Goal: Information Seeking & Learning: Learn about a topic

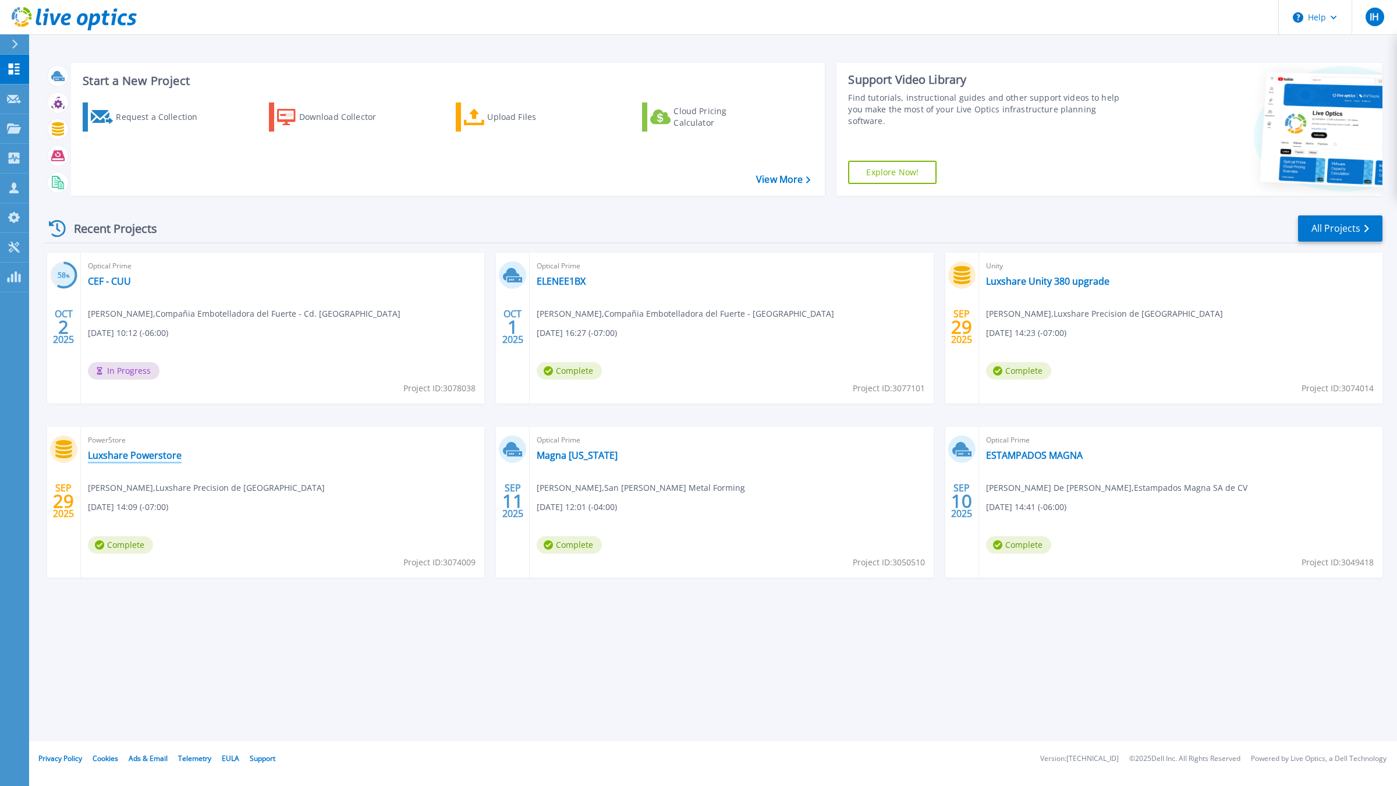
click at [164, 459] on link "Luxshare Powerstore" at bounding box center [135, 455] width 94 height 12
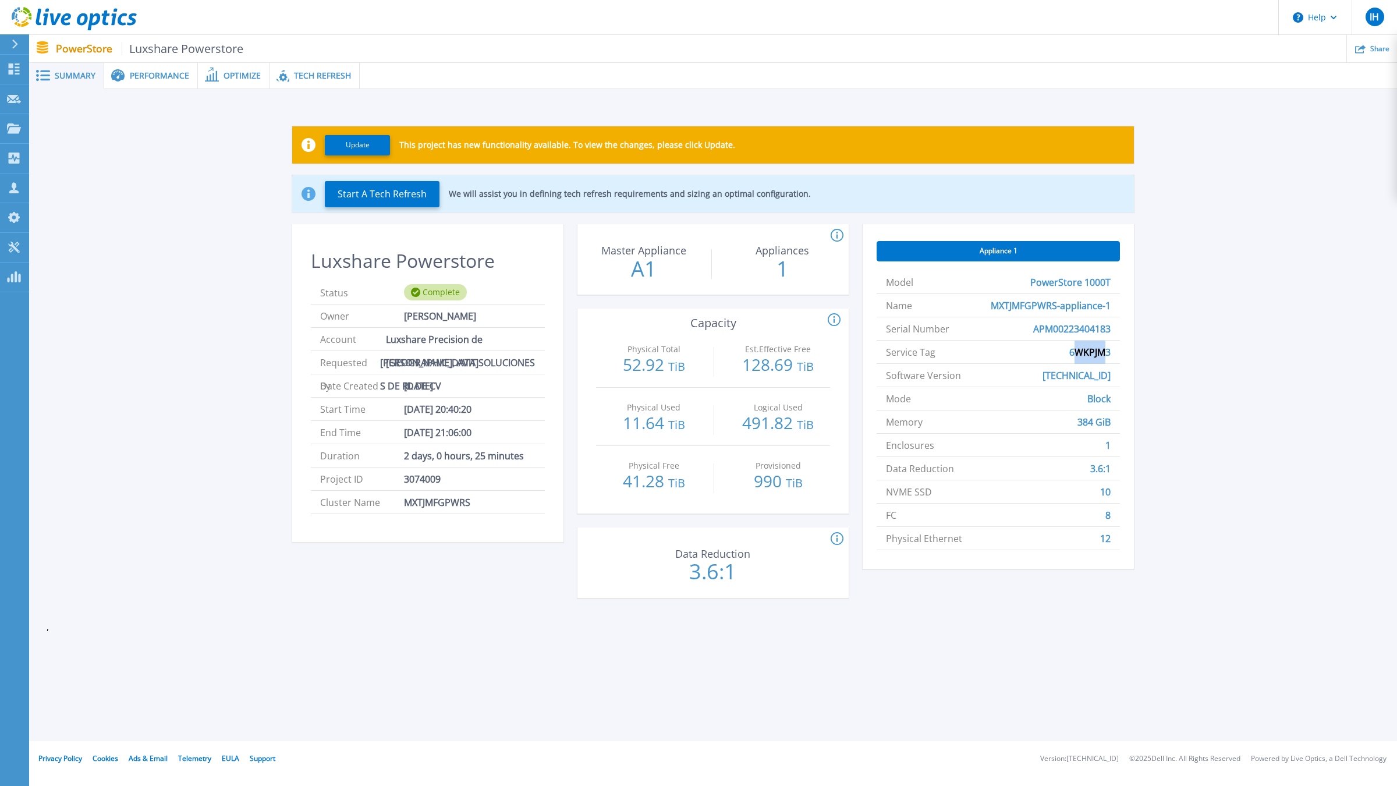
drag, startPoint x: 1107, startPoint y: 351, endPoint x: 1074, endPoint y: 351, distance: 33.8
click at [1074, 351] on span "6WKPJM3" at bounding box center [1089, 351] width 41 height 23
drag, startPoint x: 1113, startPoint y: 353, endPoint x: 1068, endPoint y: 354, distance: 44.8
click at [1068, 354] on li "Service Tag 6WKPJM3" at bounding box center [997, 351] width 243 height 23
copy span "6WKPJM3"
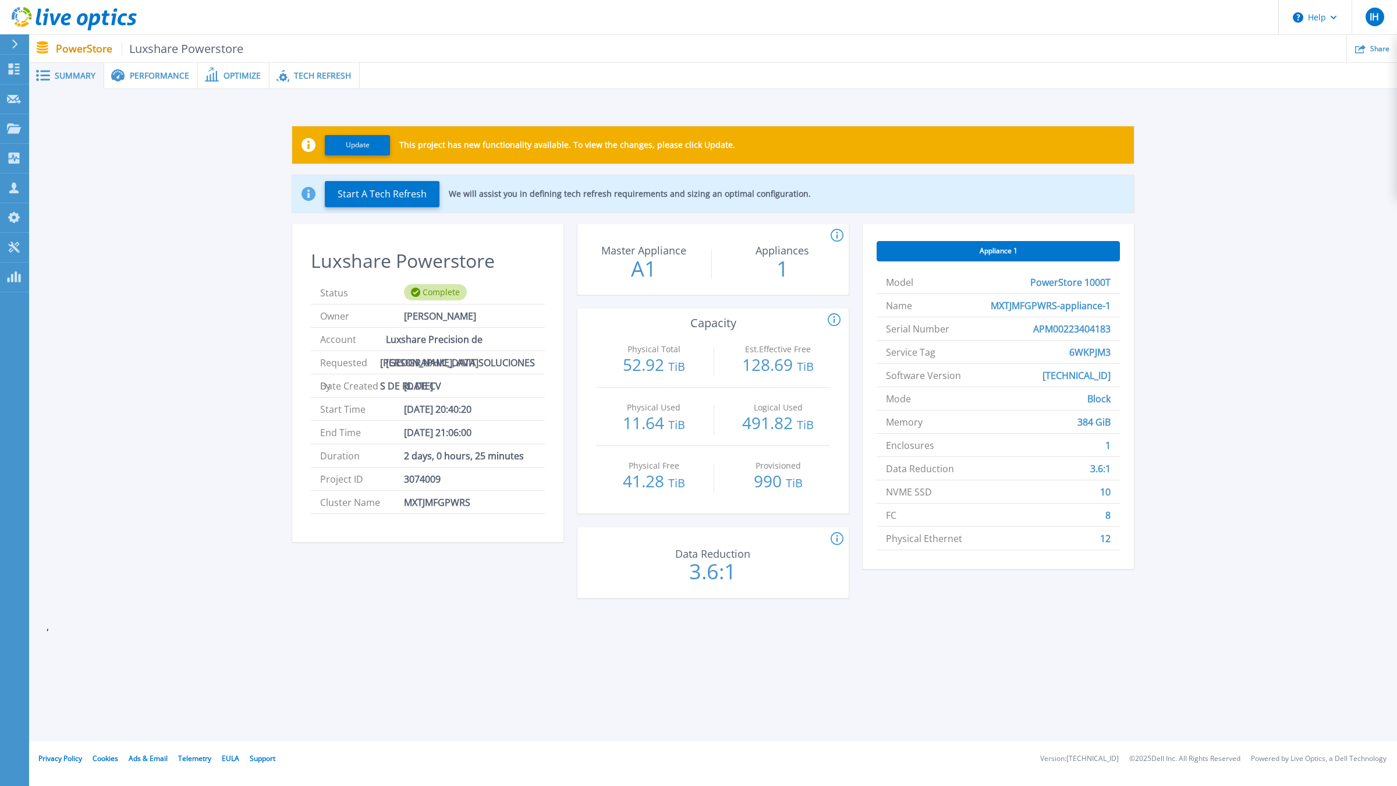
click at [1114, 452] on li "Enclosures 1" at bounding box center [997, 445] width 243 height 23
click at [1089, 494] on li "NVME SSD 10" at bounding box center [997, 491] width 243 height 23
drag, startPoint x: 1116, startPoint y: 510, endPoint x: 1096, endPoint y: 514, distance: 20.1
click at [1096, 514] on li "FC 8" at bounding box center [997, 514] width 243 height 23
click at [1011, 590] on div "Appliance 1 Model PowerStore 1000T Name MXTJMFGPWRS-appliance-1 Serial Number A…" at bounding box center [997, 418] width 271 height 388
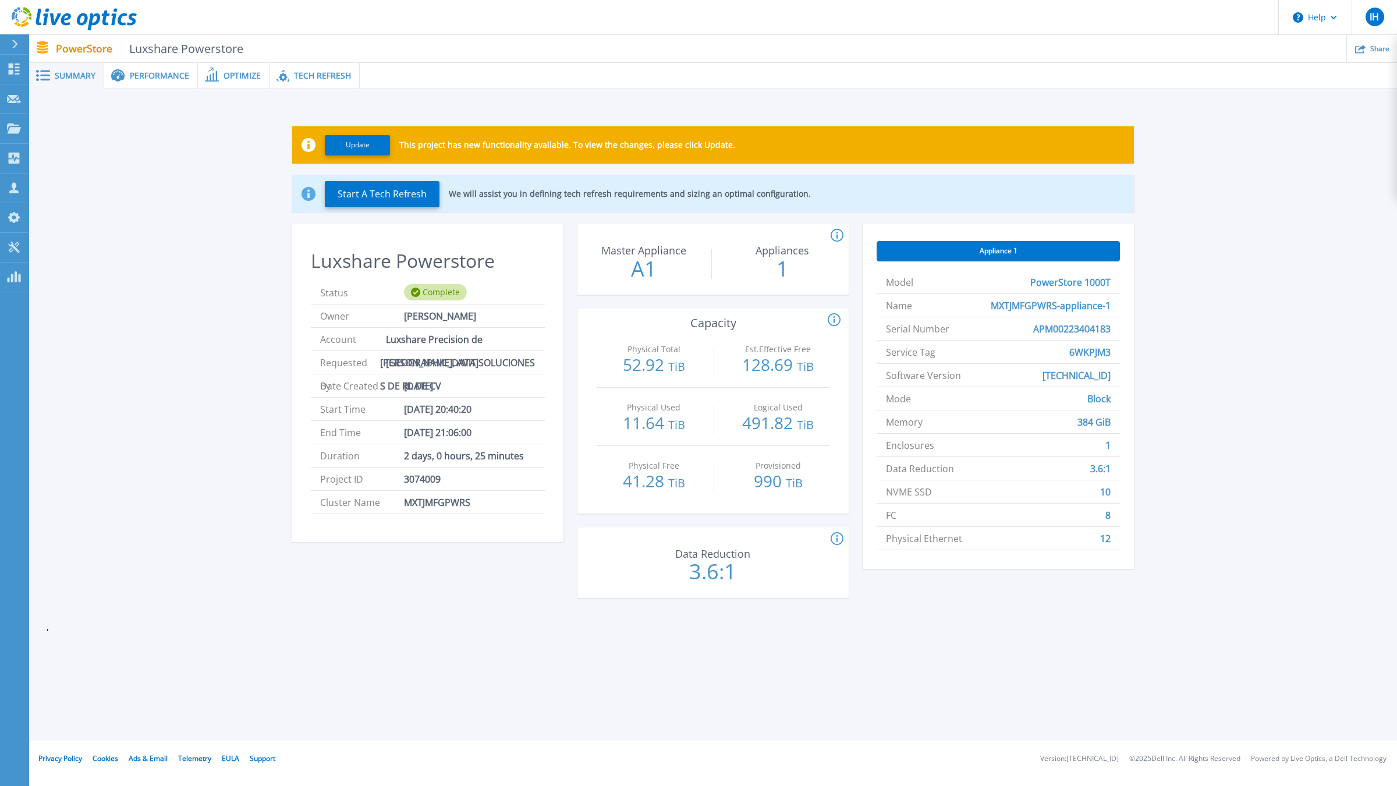
click at [144, 79] on span "Performance" at bounding box center [159, 76] width 59 height 8
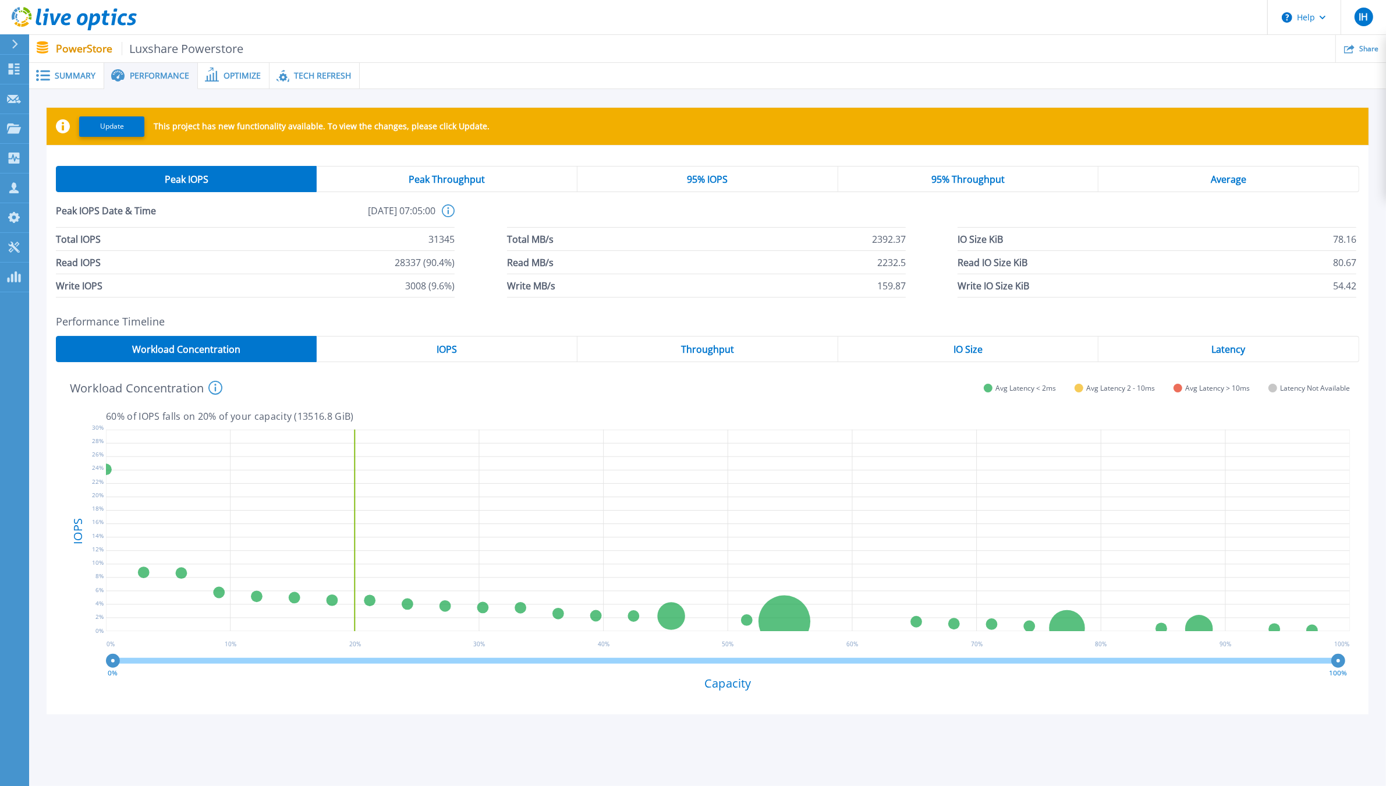
click at [237, 79] on span "Optimize" at bounding box center [241, 76] width 37 height 8
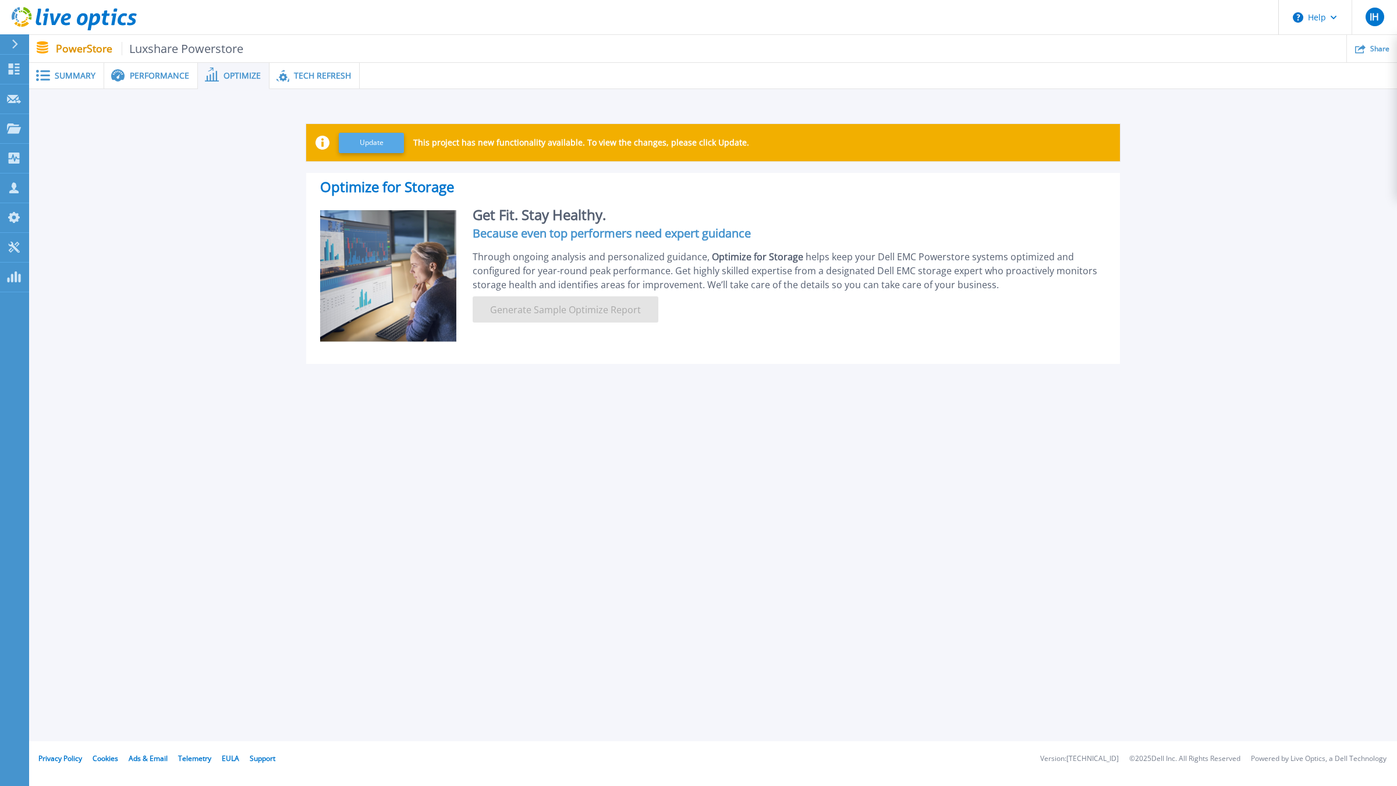
click at [387, 141] on button "Update" at bounding box center [371, 143] width 65 height 20
click at [132, 77] on span "Performance" at bounding box center [159, 76] width 59 height 8
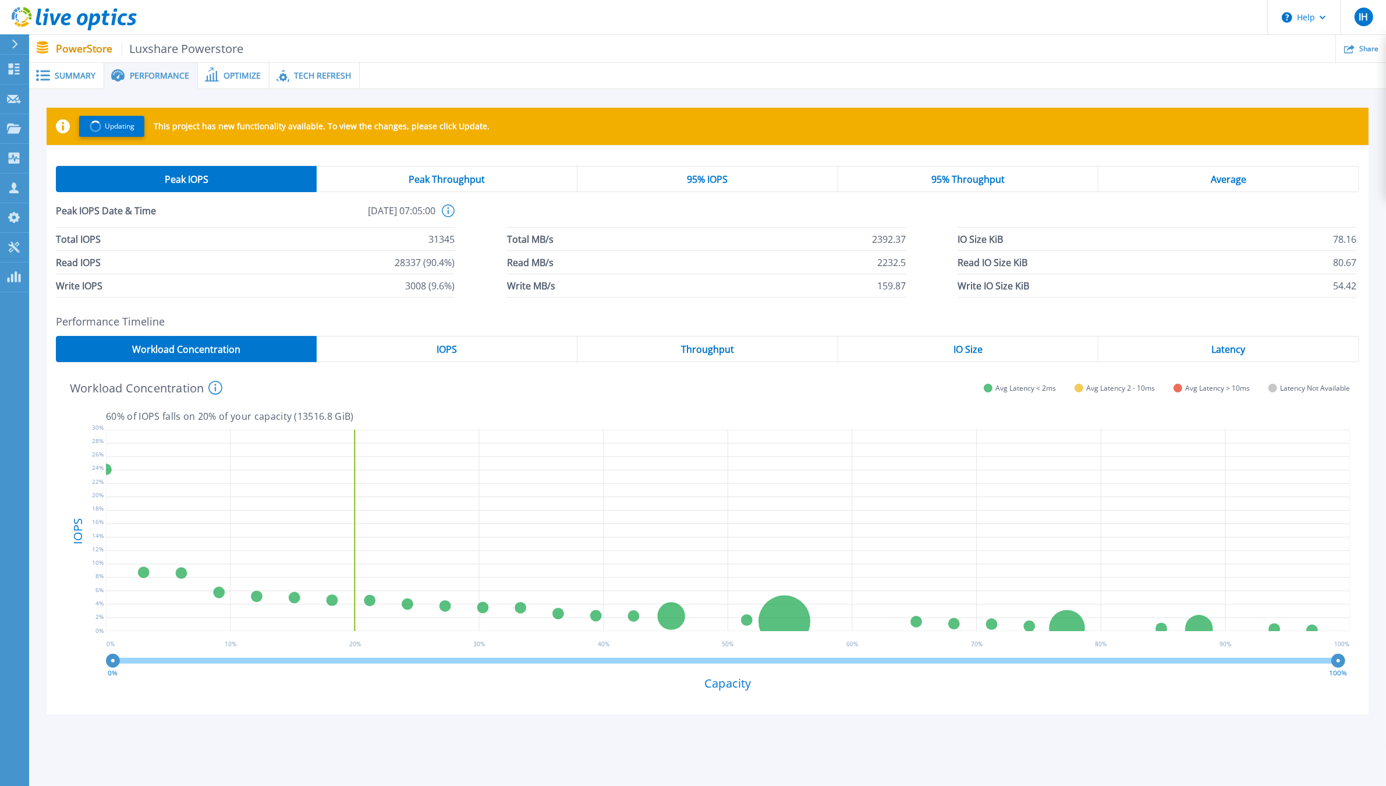
click at [74, 76] on span "Summary" at bounding box center [75, 76] width 41 height 8
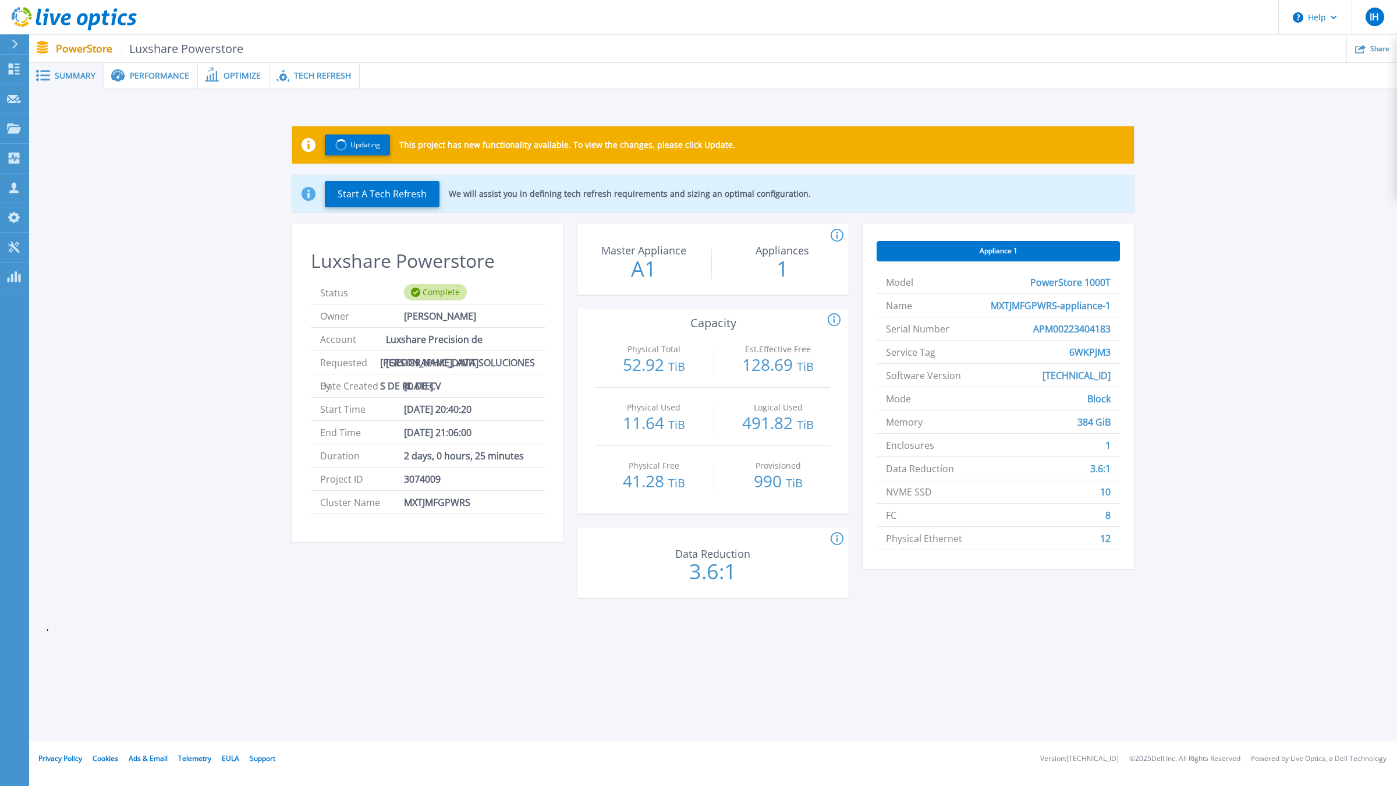
click at [225, 90] on div "Updating This project has new functionality available. To view the changes, ple…" at bounding box center [713, 369] width 1368 height 560
click at [175, 81] on div "Performance" at bounding box center [151, 76] width 94 height 26
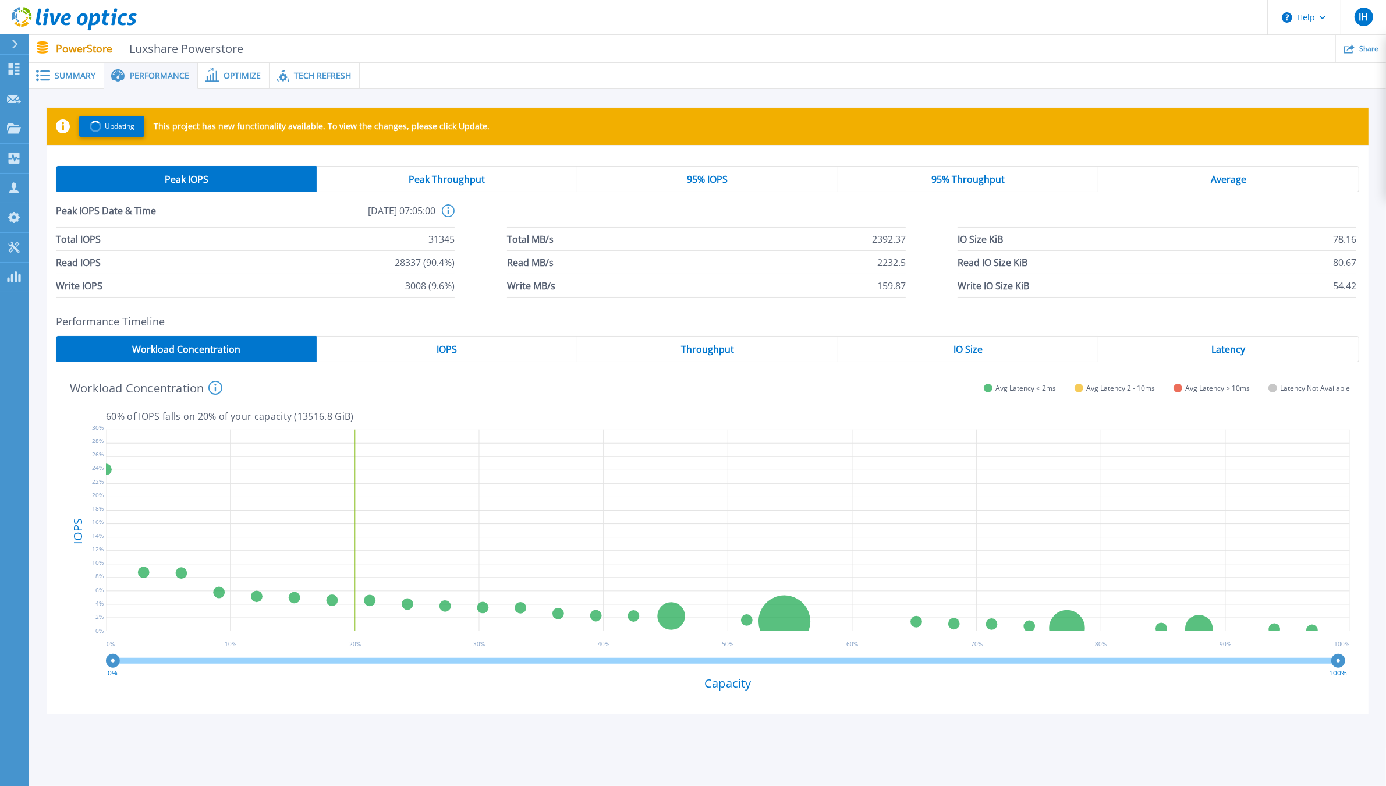
click at [775, 196] on div "Peak IOPS Peak Throughput 95% IOPS 95% Throughput Average Peak IOPS Date & Time…" at bounding box center [707, 232] width 1303 height 132
click at [776, 180] on div "95% IOPS" at bounding box center [707, 179] width 261 height 26
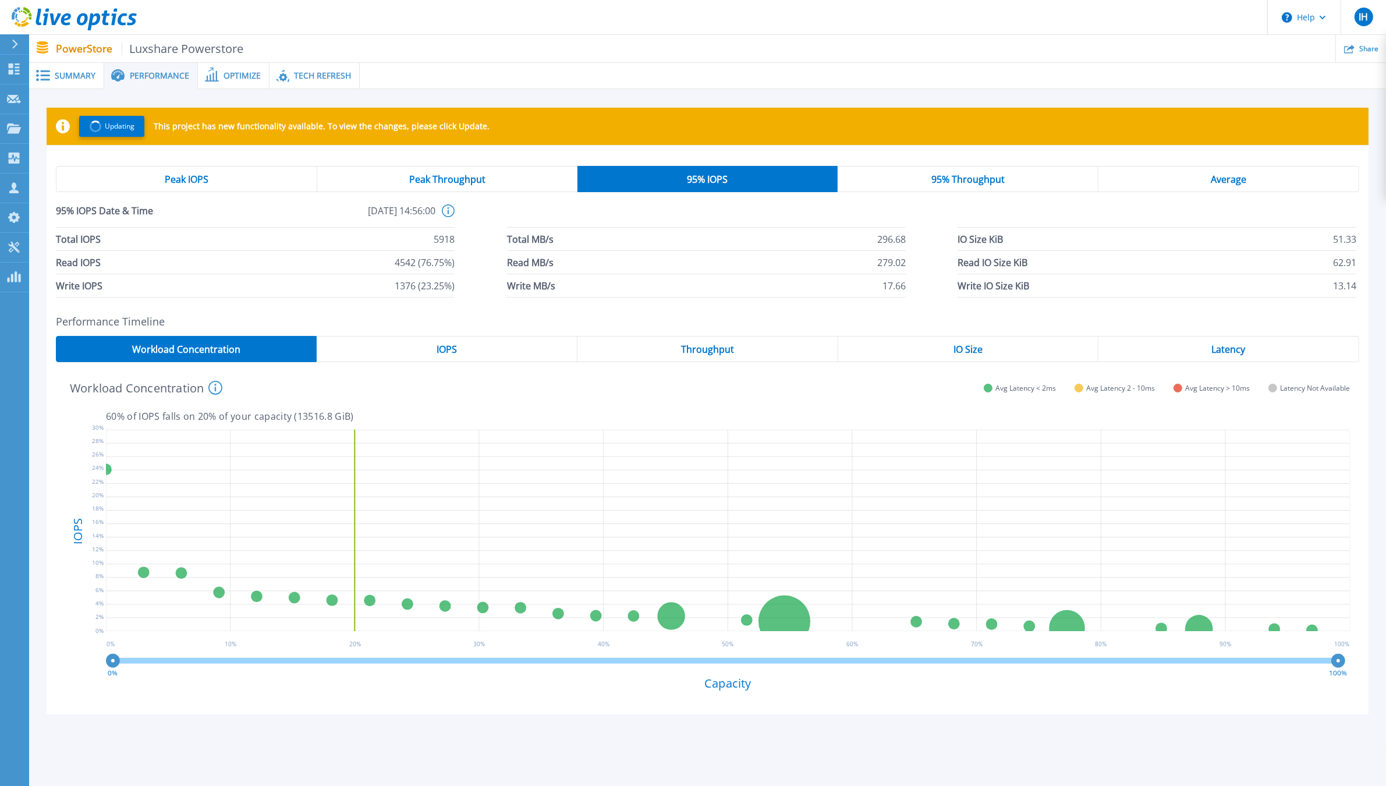
click at [901, 175] on div "95% Throughput" at bounding box center [967, 179] width 261 height 26
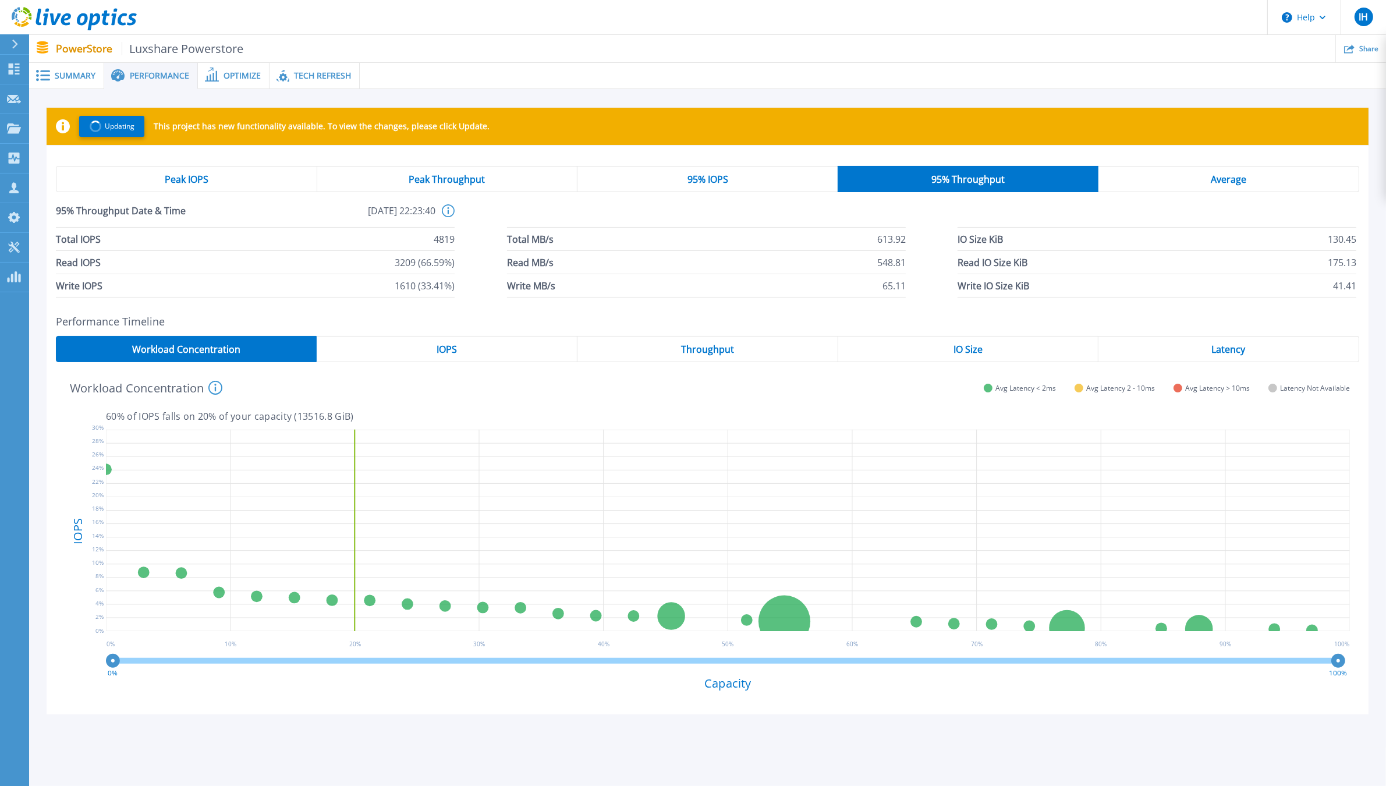
click at [479, 346] on div "IOPS" at bounding box center [447, 349] width 261 height 26
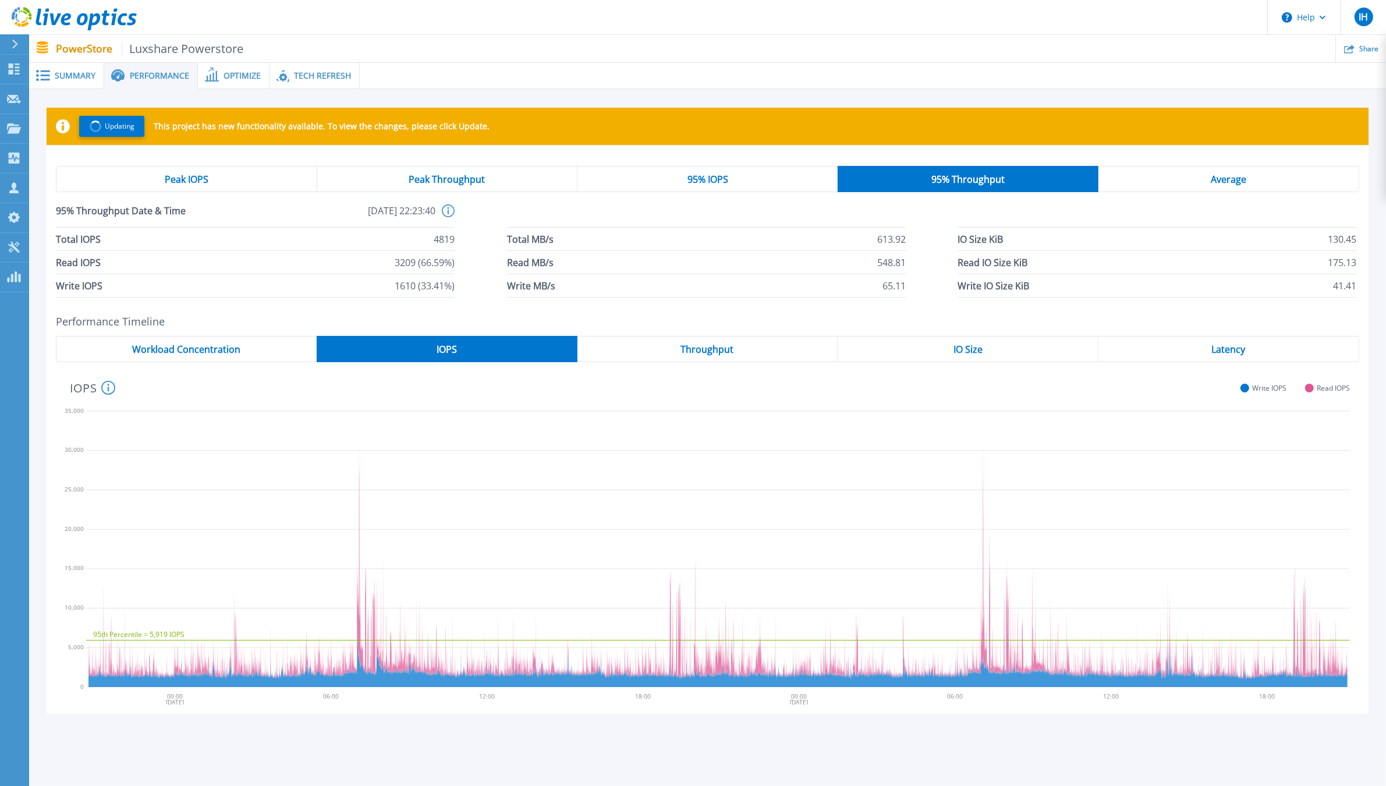
click at [694, 175] on span "95% IOPS" at bounding box center [707, 179] width 41 height 9
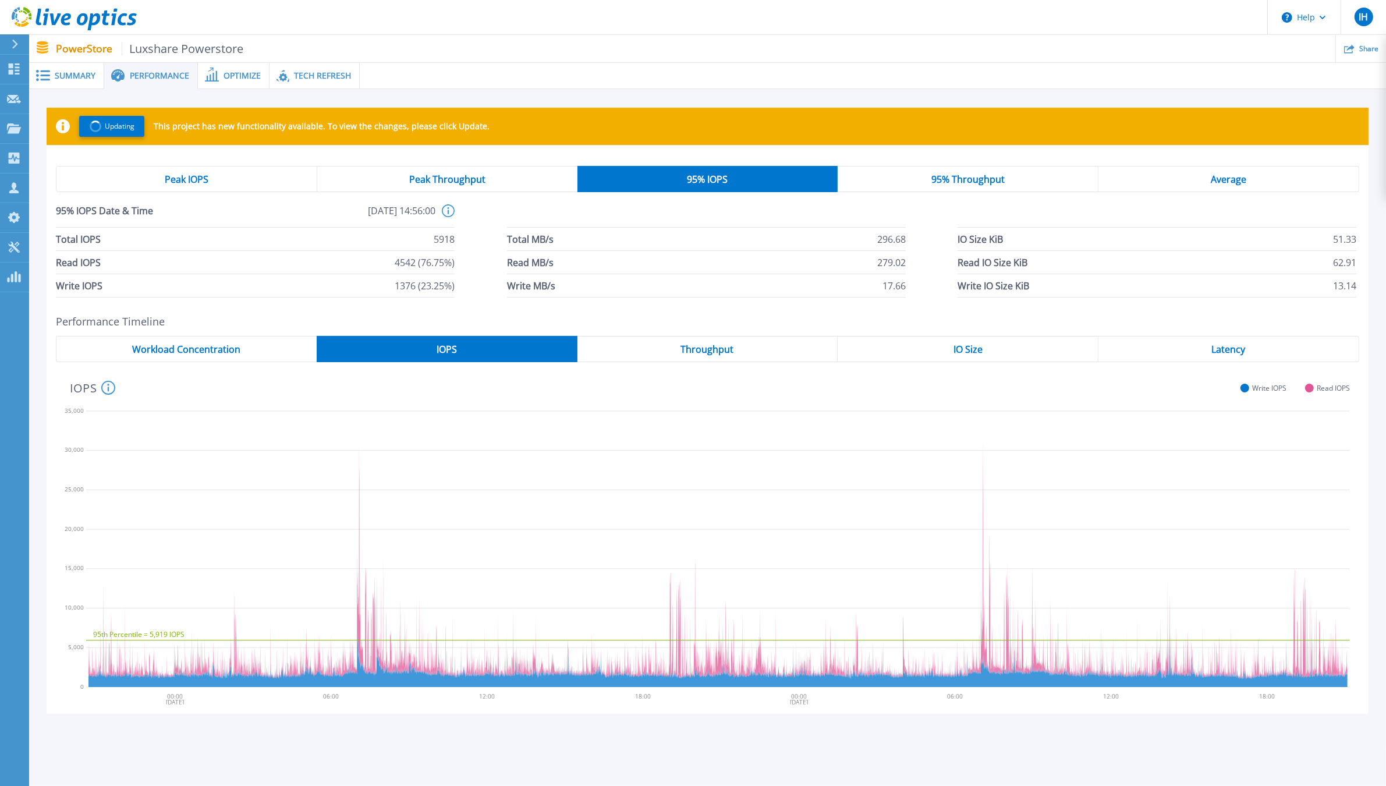
click at [737, 352] on div "Throughput" at bounding box center [707, 349] width 261 height 26
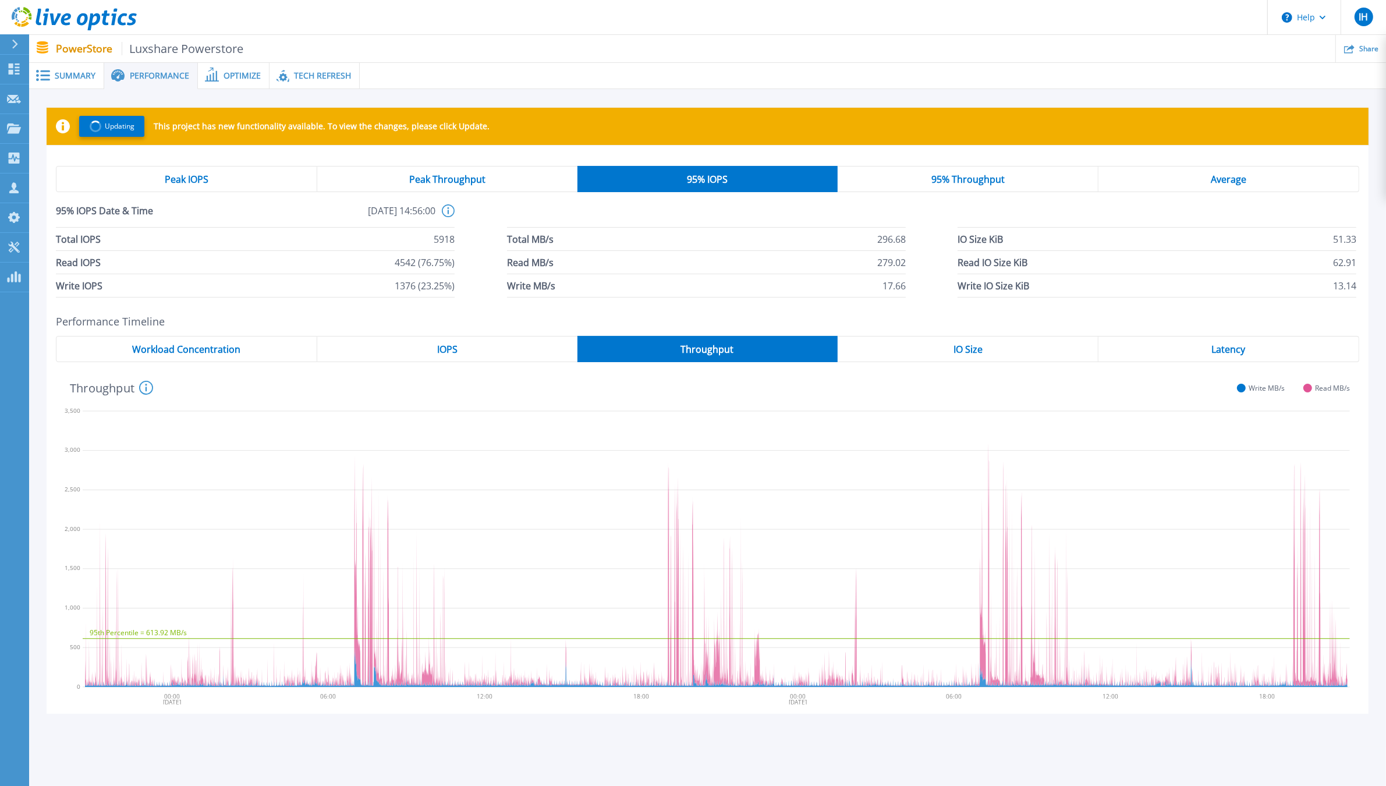
click at [911, 353] on div "IO Size" at bounding box center [967, 349] width 261 height 26
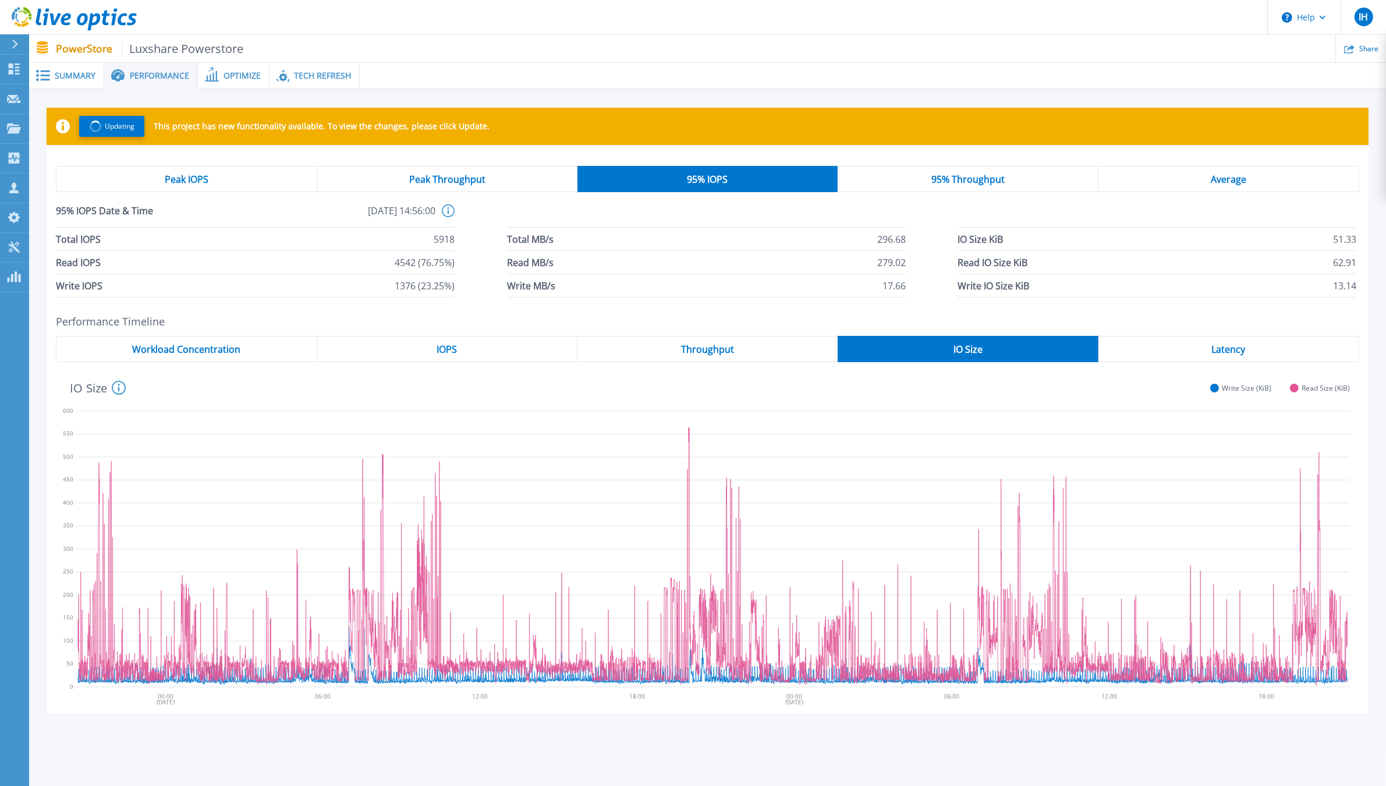
click at [1238, 346] on span "Latency" at bounding box center [1229, 349] width 34 height 9
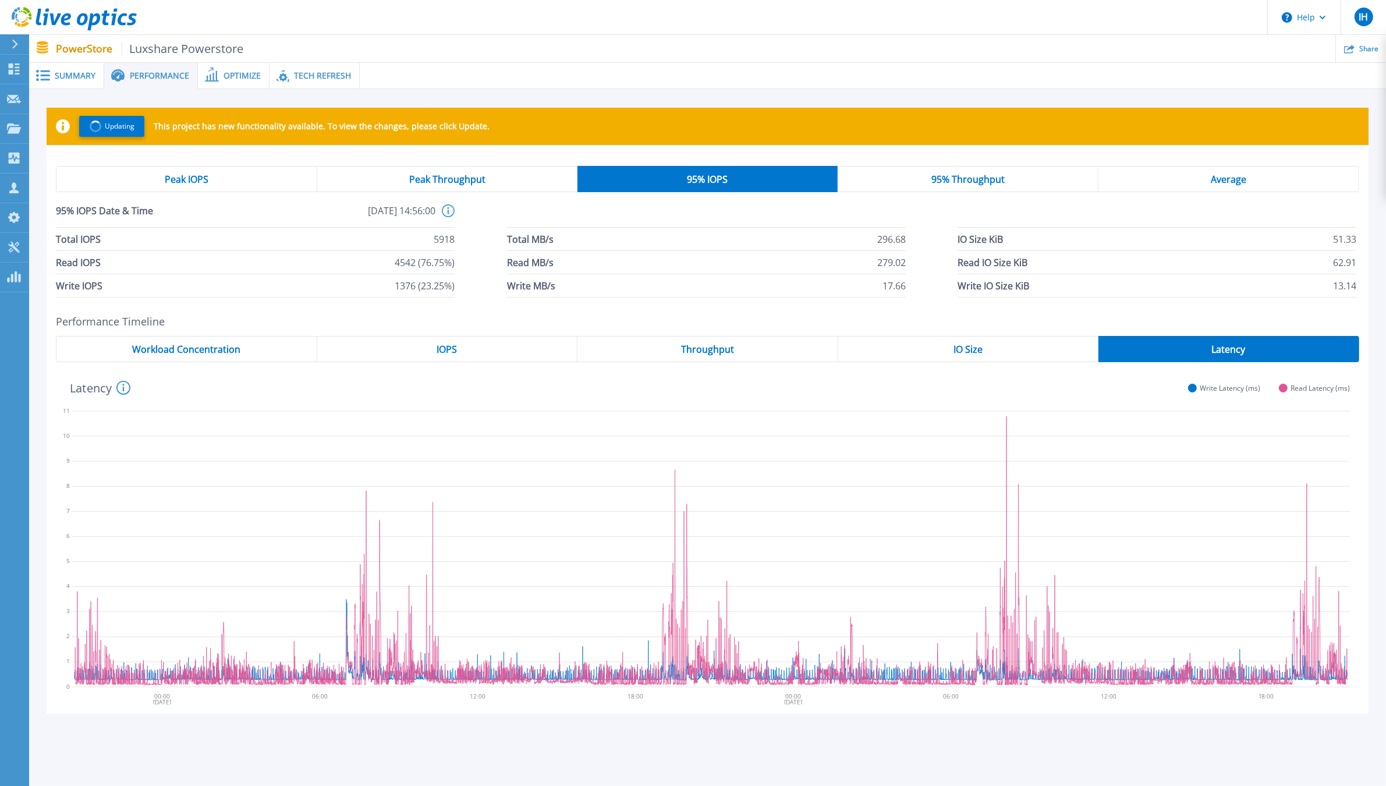
click at [162, 351] on span "Workload Concentration" at bounding box center [186, 349] width 108 height 9
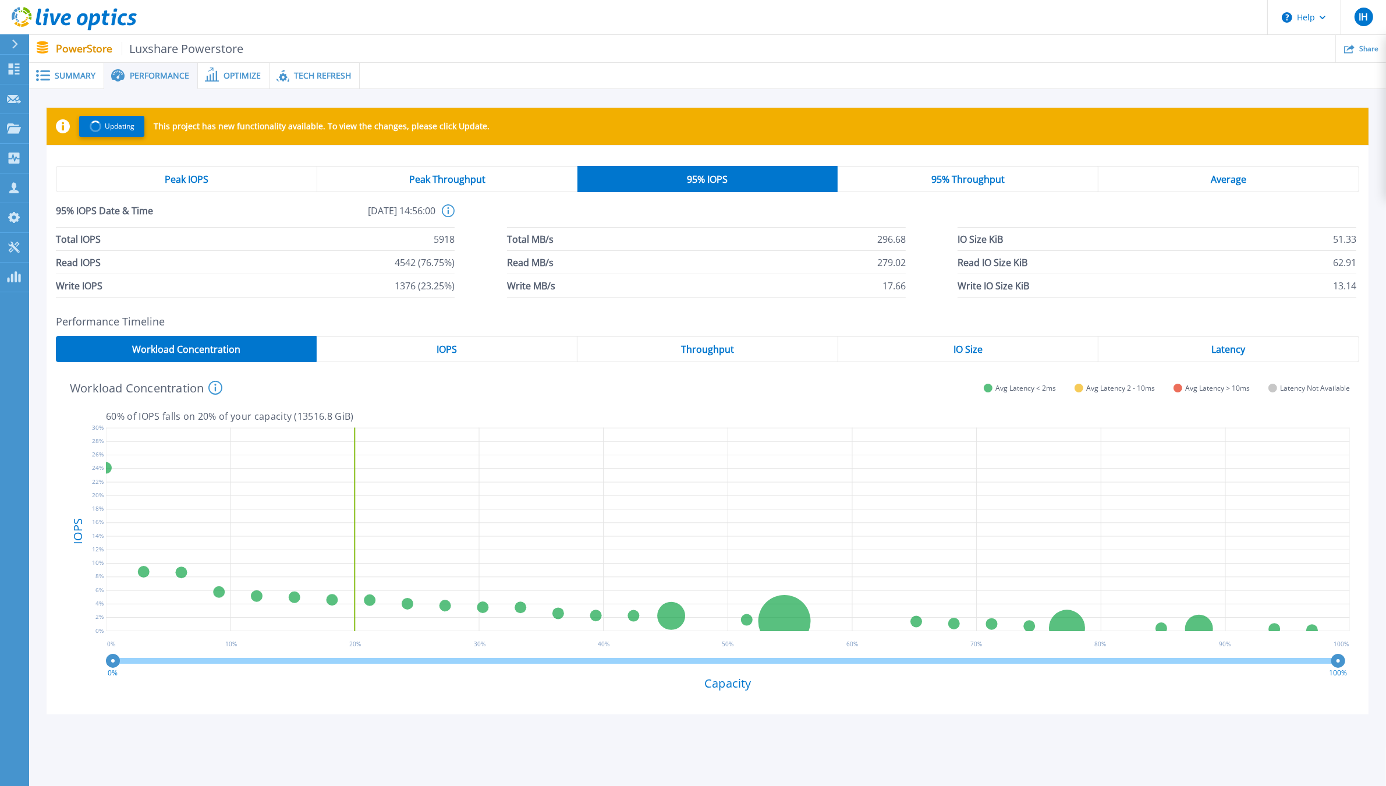
click at [237, 77] on span "Optimize" at bounding box center [241, 76] width 37 height 8
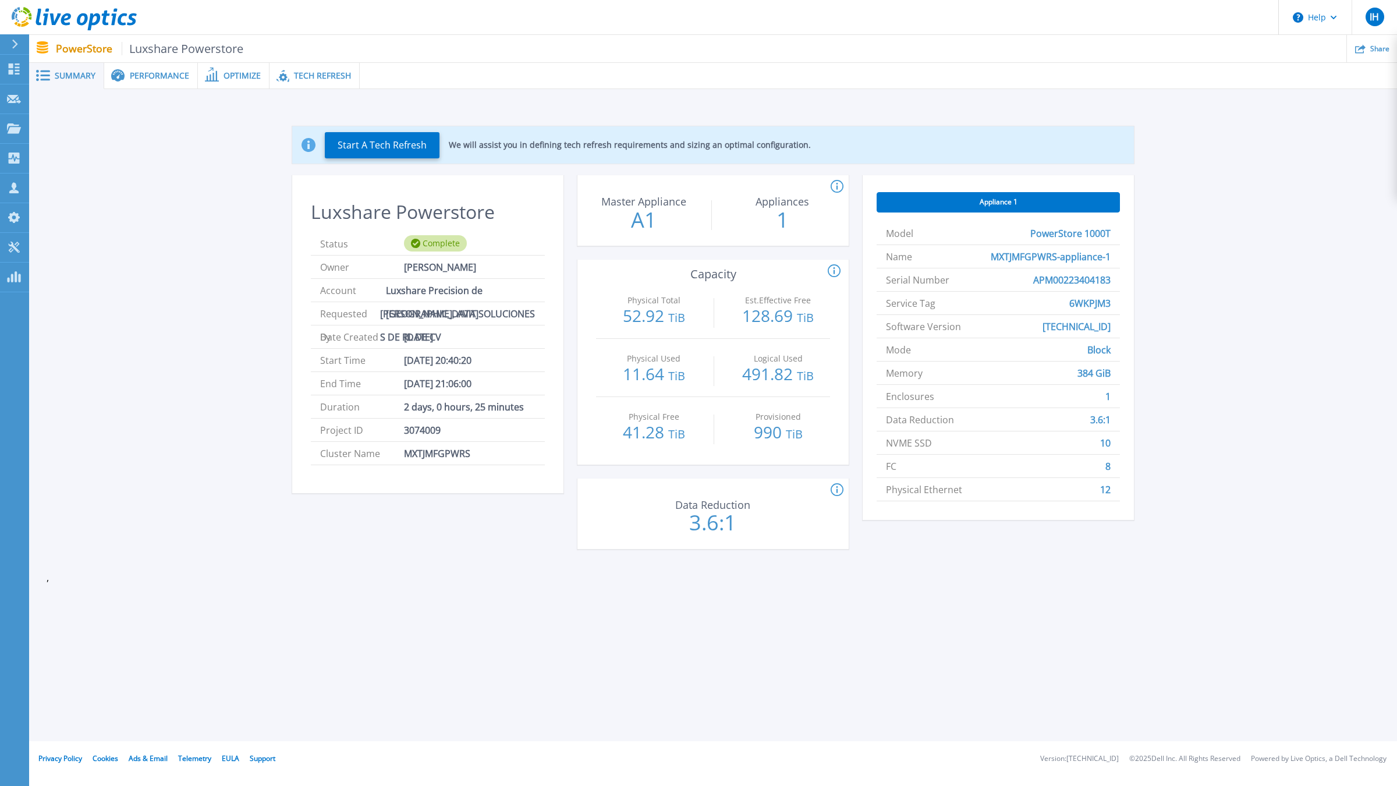
click at [136, 73] on span "Performance" at bounding box center [159, 76] width 59 height 8
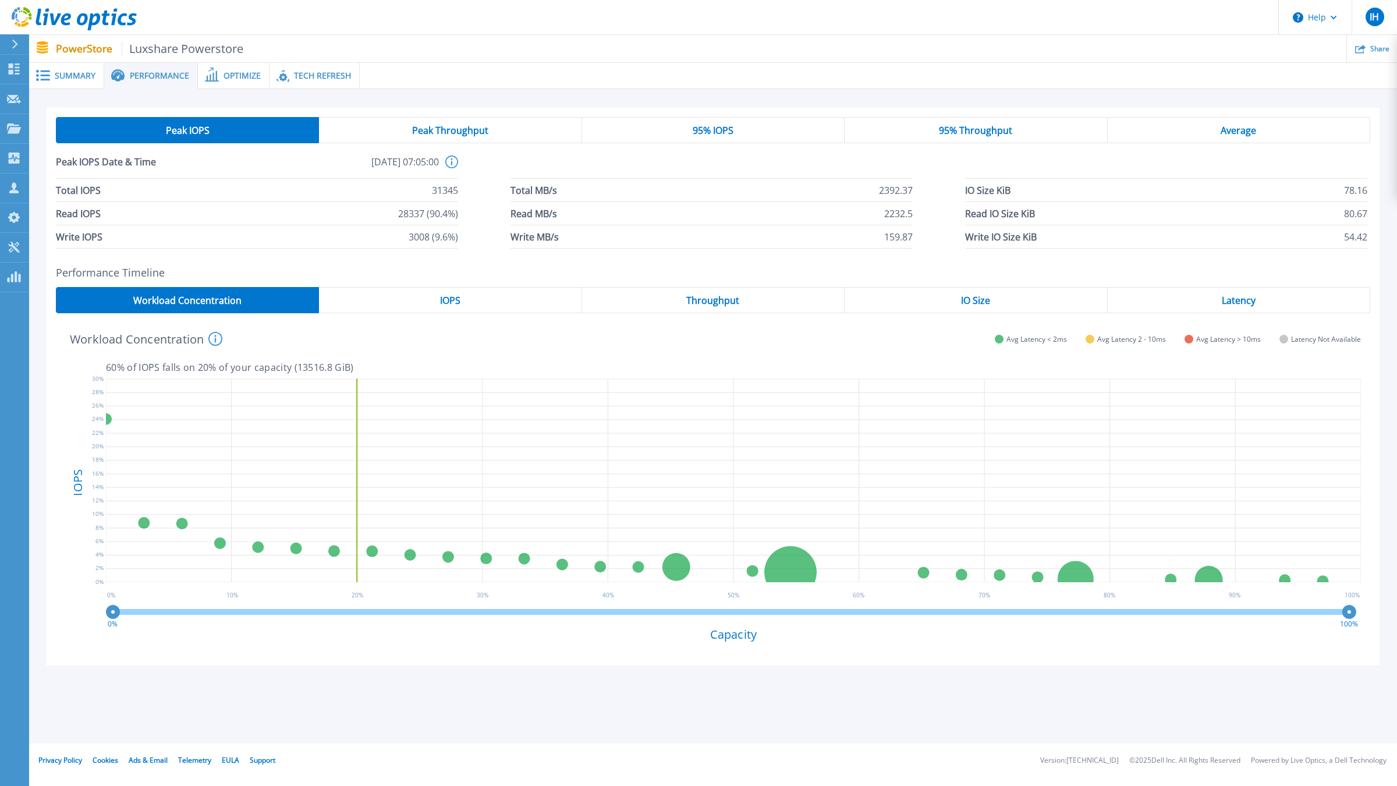
click at [257, 74] on span "Optimize" at bounding box center [241, 76] width 37 height 8
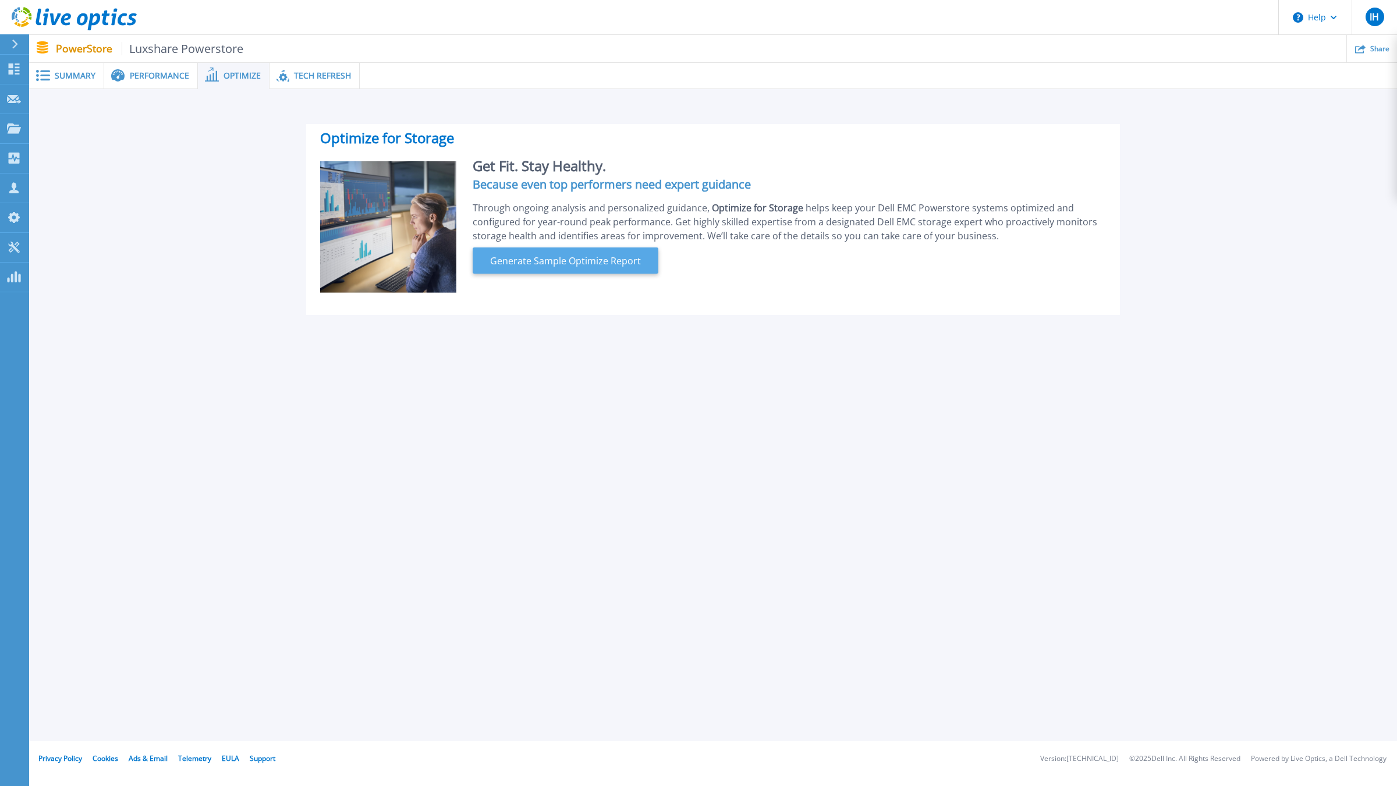
click at [597, 267] on span "Generate Sample Optimize Report" at bounding box center [565, 261] width 160 height 14
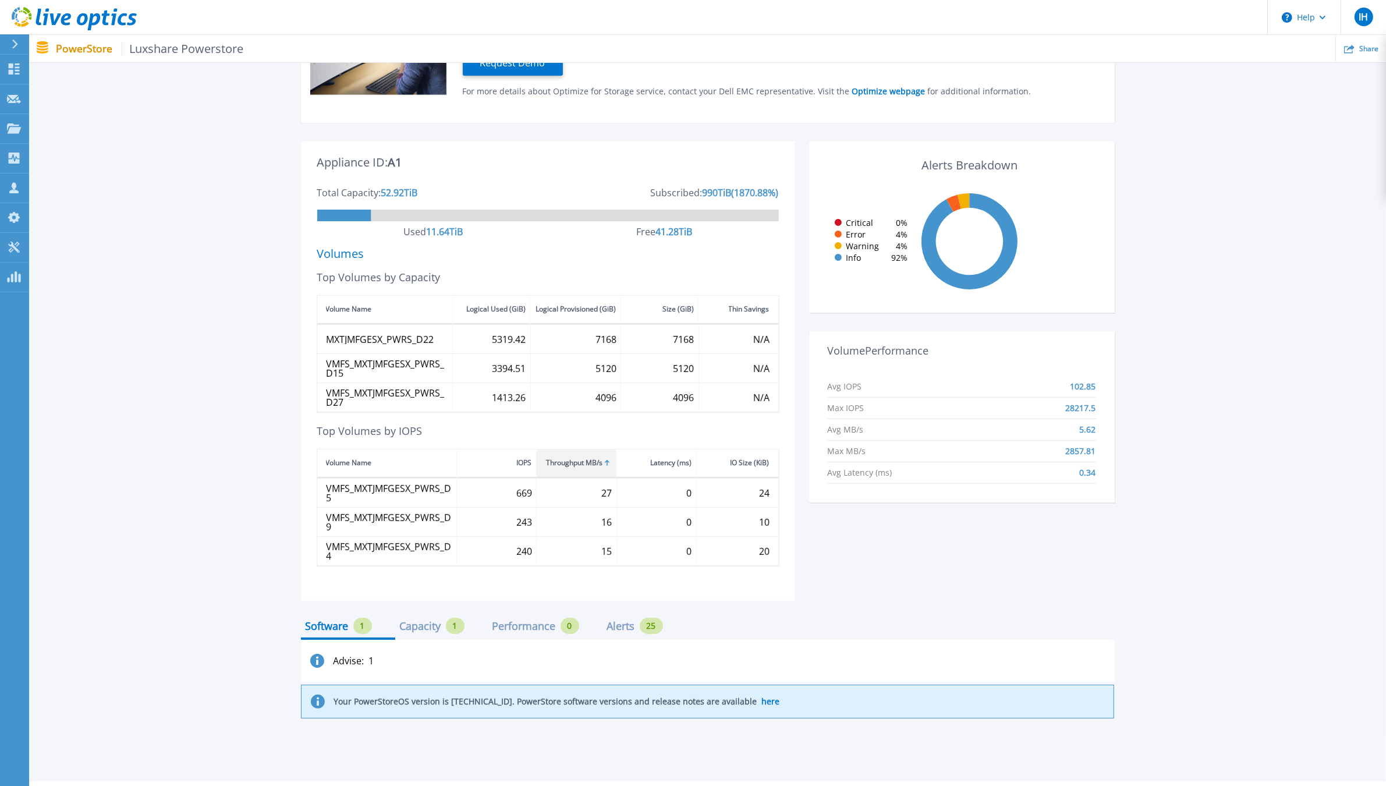
scroll to position [239, 0]
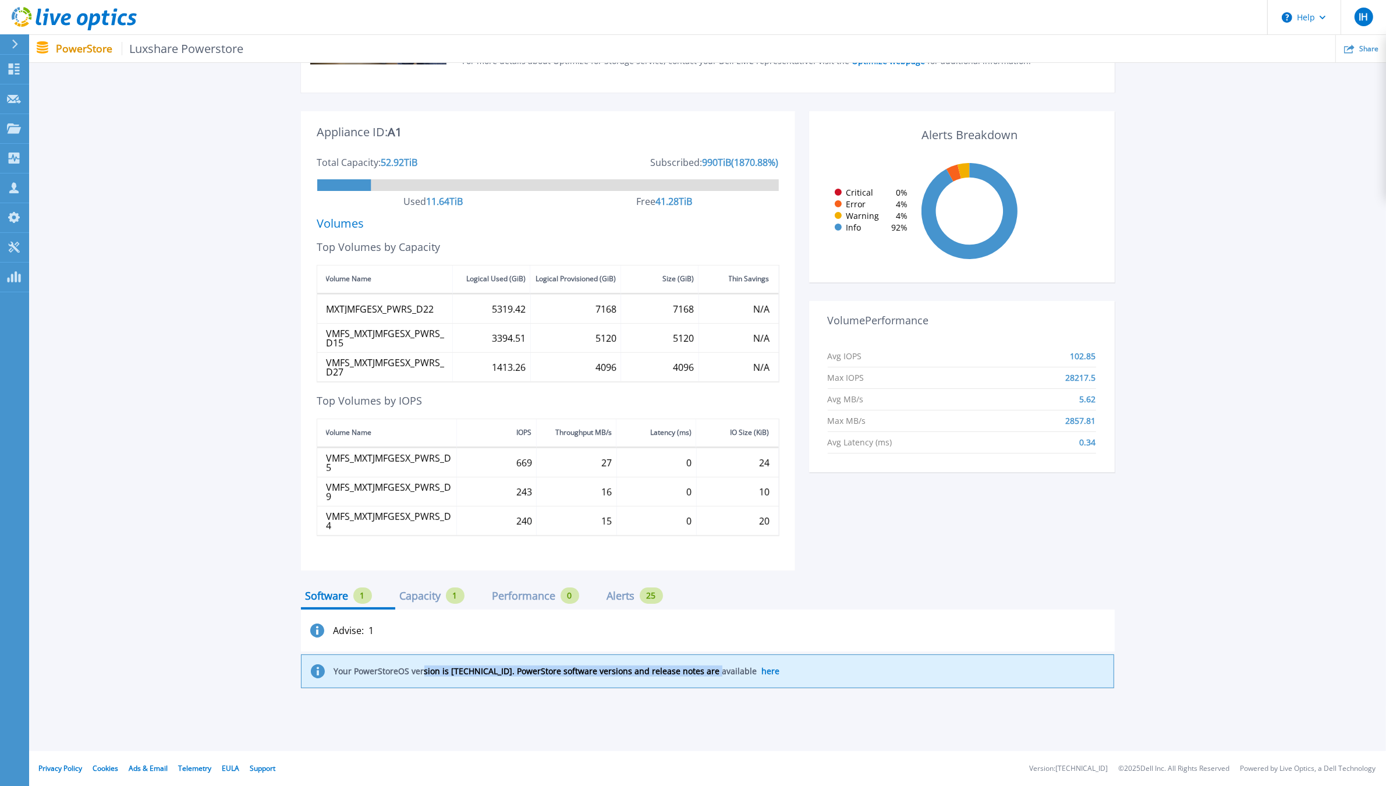
drag, startPoint x: 424, startPoint y: 670, endPoint x: 705, endPoint y: 675, distance: 280.5
click at [705, 675] on p "Your PowerStoreOS version is [TECHNICAL_ID]. PowerStore software versions and r…" at bounding box center [557, 670] width 446 height 9
click at [441, 598] on div "Capacity 1" at bounding box center [432, 595] width 65 height 16
click at [526, 592] on div "Performance" at bounding box center [523, 595] width 63 height 9
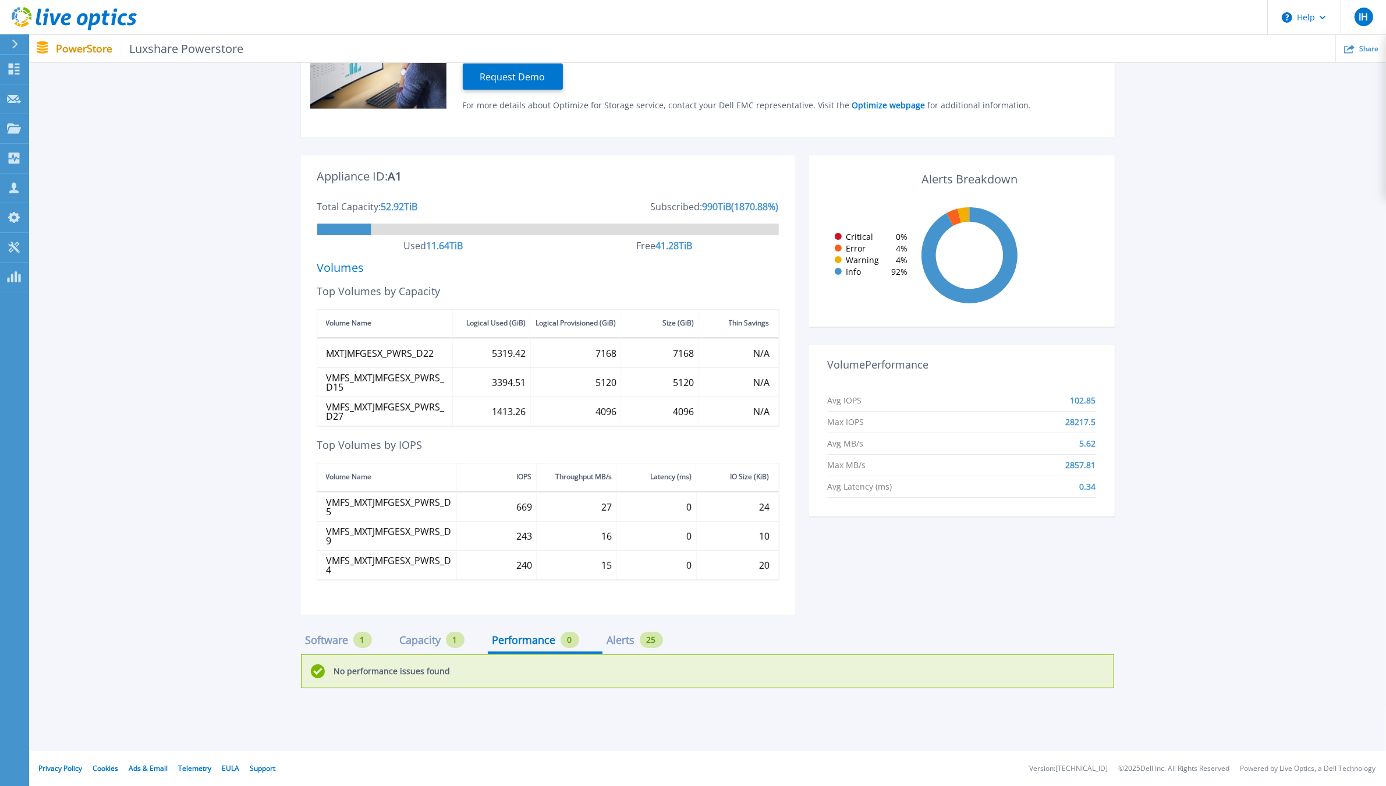
click at [630, 635] on div "Alerts" at bounding box center [621, 639] width 28 height 9
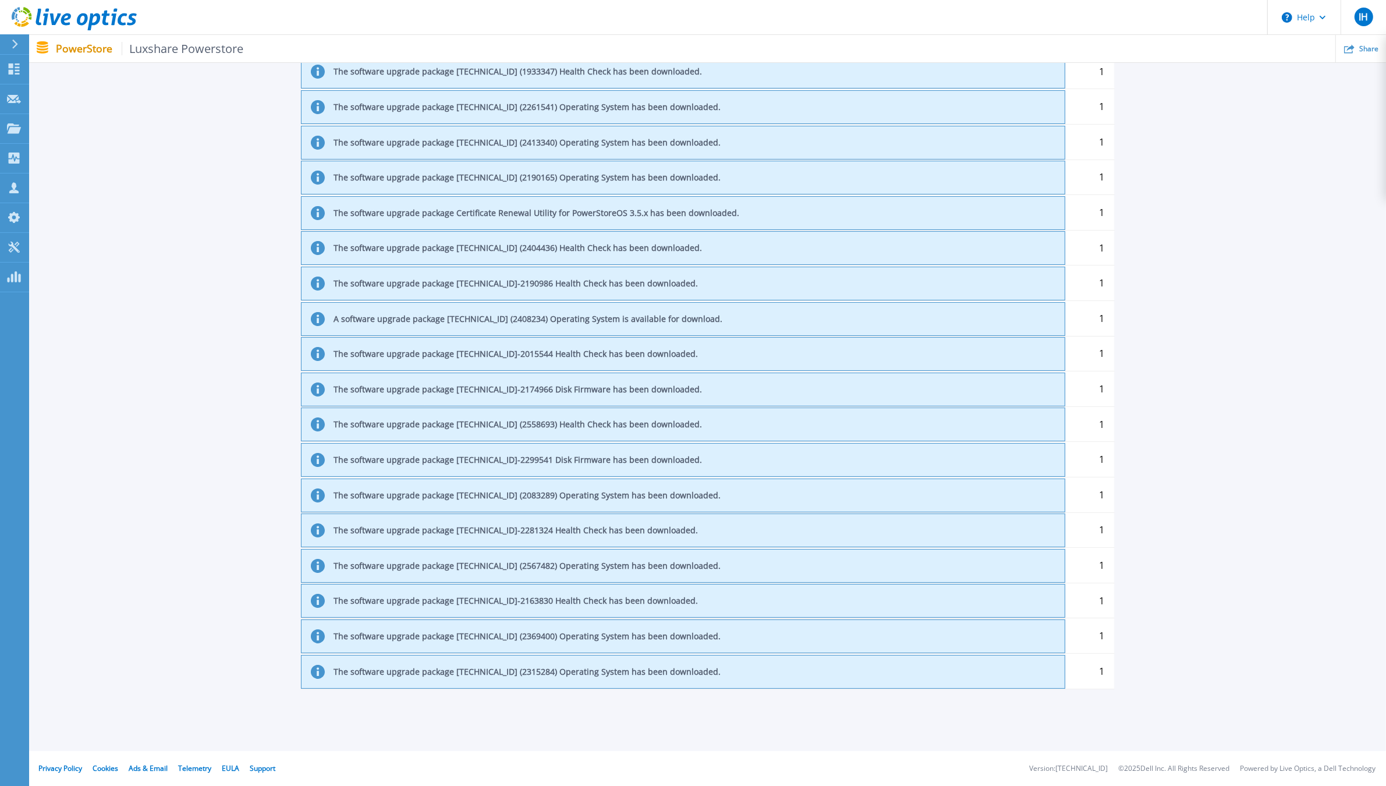
scroll to position [391, 0]
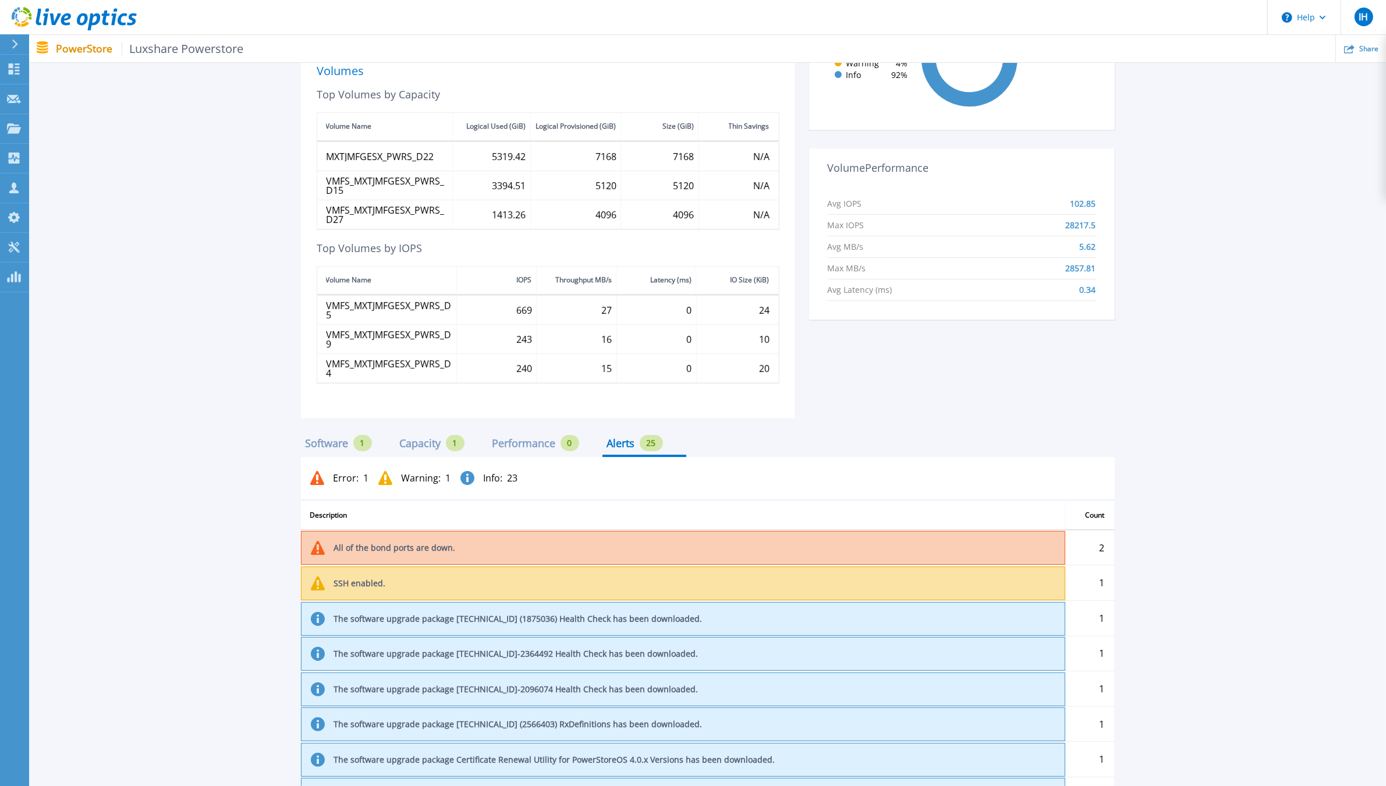
click at [434, 473] on span "Warning :" at bounding box center [422, 477] width 40 height 9
click at [428, 476] on span "Warning :" at bounding box center [422, 477] width 40 height 9
click at [431, 456] on div "Capacity 1" at bounding box center [441, 446] width 93 height 20
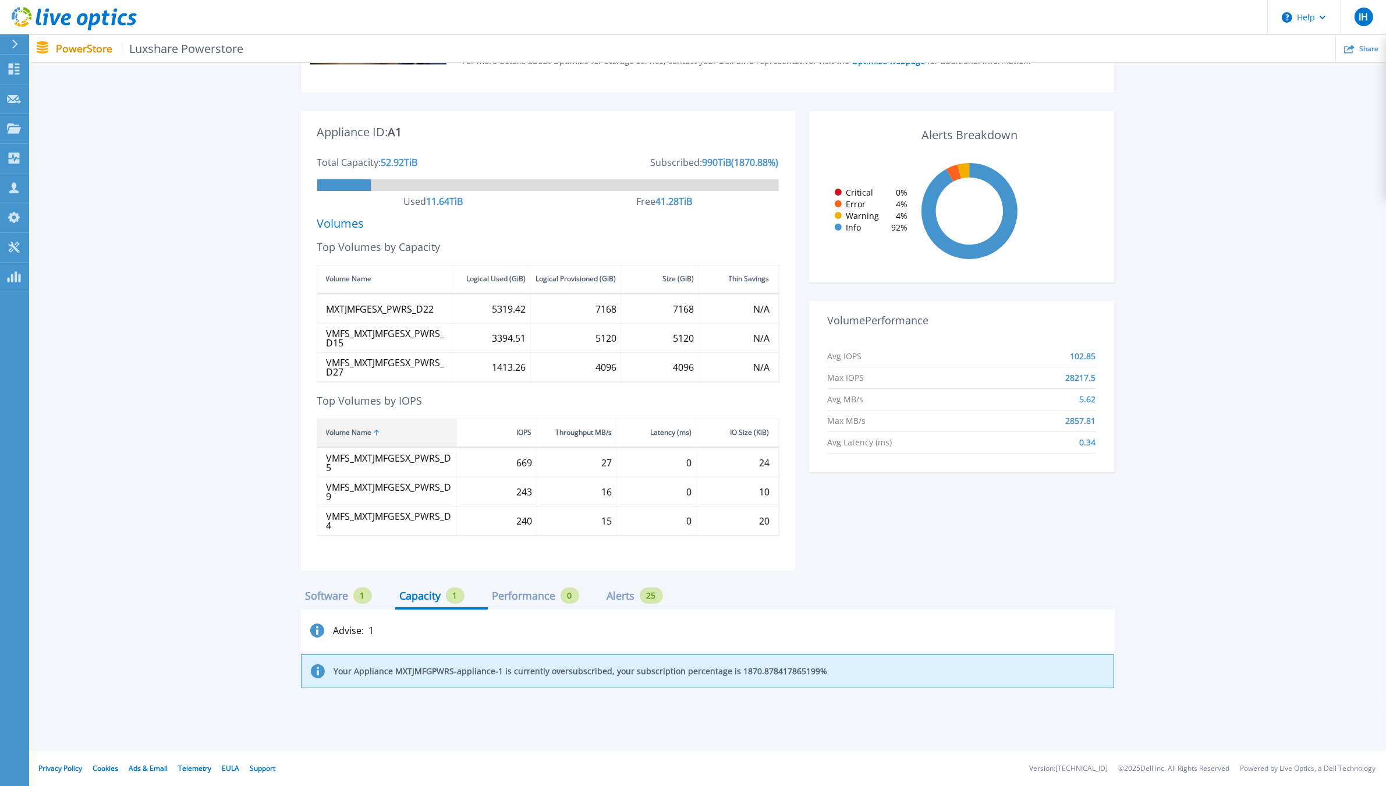
scroll to position [239, 0]
click at [436, 442] on div "Volume Name" at bounding box center [387, 433] width 140 height 29
click at [411, 430] on div "Volume Name" at bounding box center [387, 433] width 140 height 29
drag, startPoint x: 470, startPoint y: 665, endPoint x: 755, endPoint y: 677, distance: 284.8
click at [742, 677] on div "Your Appliance MXTJMFGPWRS-appliance-1 is currently oversubscribed, your subscr…" at bounding box center [707, 671] width 813 height 34
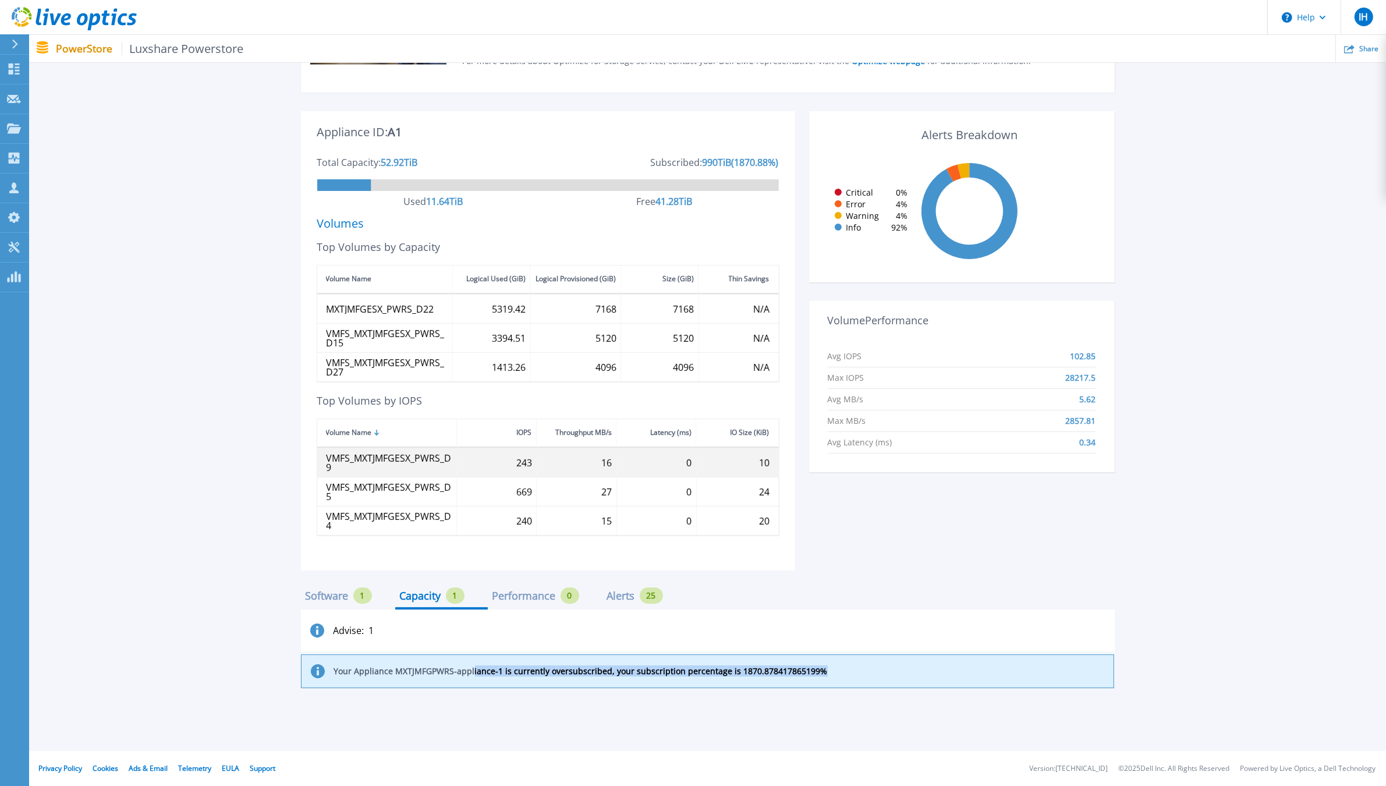
scroll to position [0, 0]
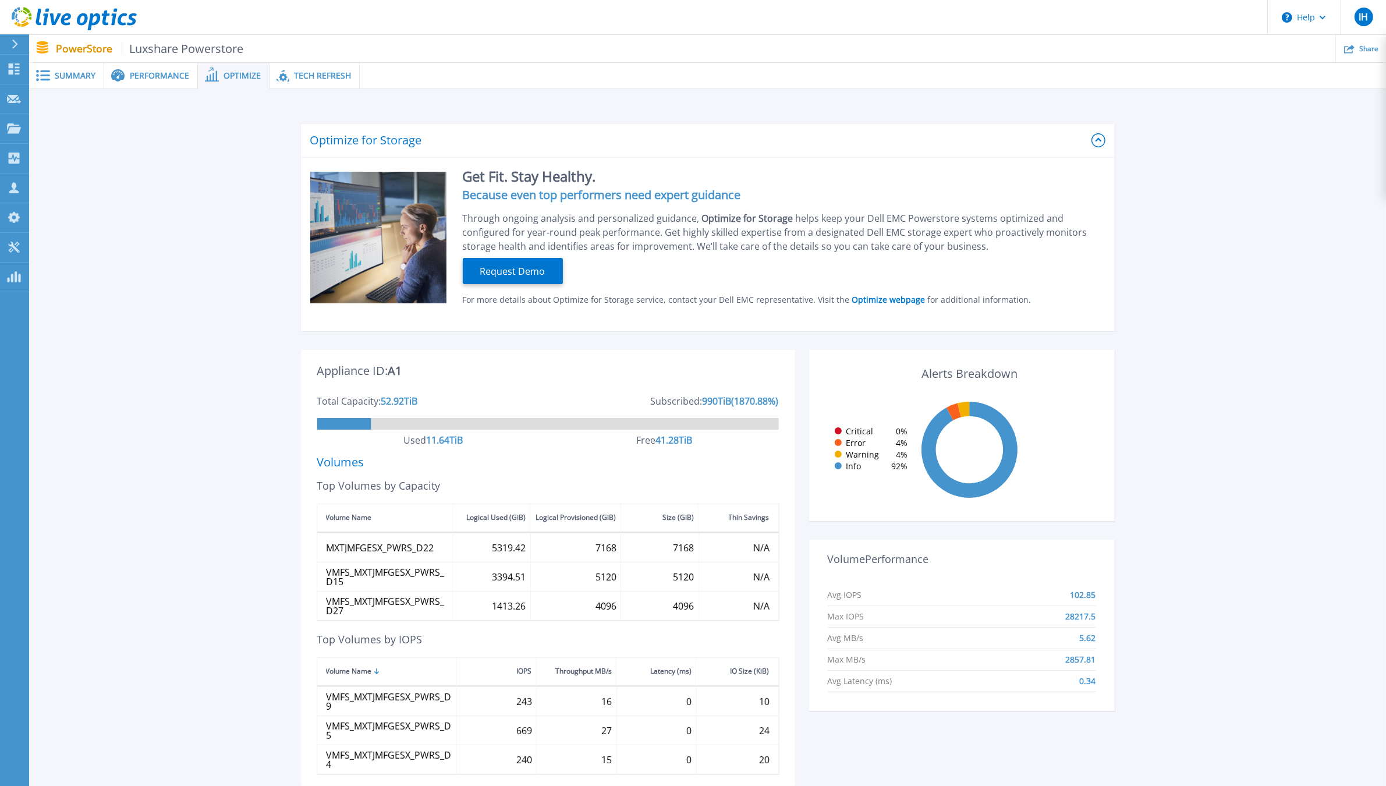
click at [136, 77] on span "Performance" at bounding box center [159, 76] width 59 height 8
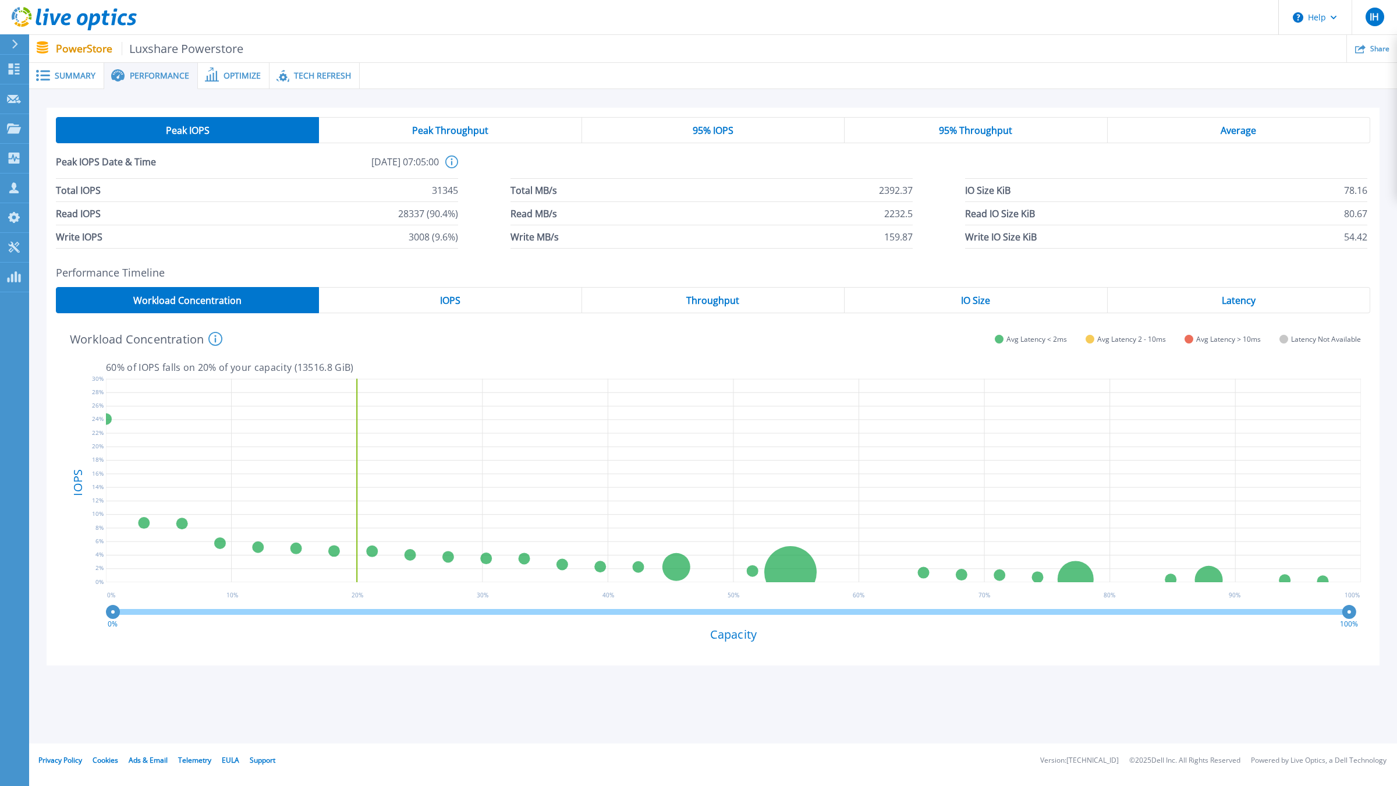
click at [74, 67] on div "Summary" at bounding box center [66, 76] width 75 height 26
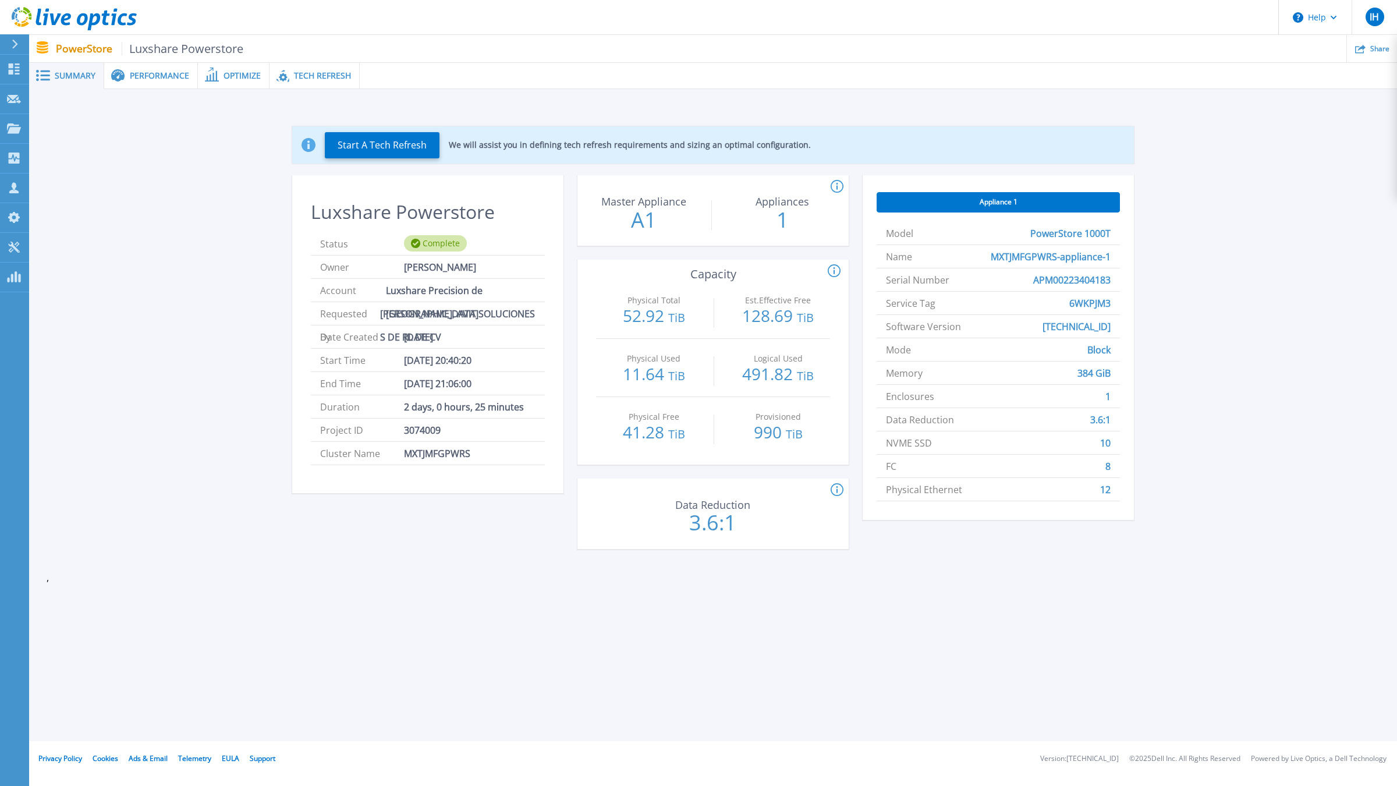
click at [834, 489] on icon at bounding box center [836, 490] width 13 height 14
click at [900, 527] on div "Appliance 1 Model PowerStore 1000T Name MXTJMFGPWRS-appliance-1 Serial Number A…" at bounding box center [997, 369] width 271 height 388
click at [135, 79] on span "Performance" at bounding box center [159, 76] width 59 height 8
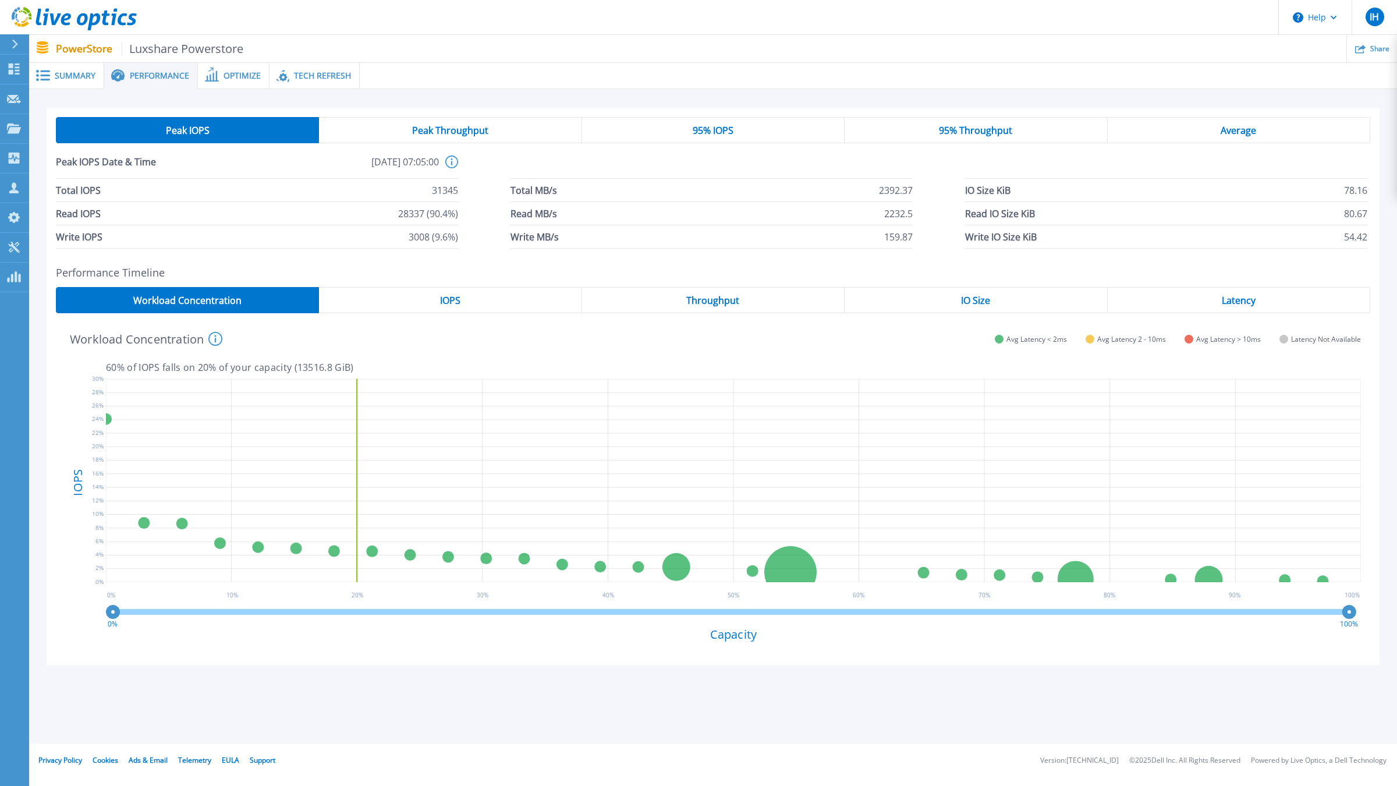
click at [233, 76] on span "Optimize" at bounding box center [241, 76] width 37 height 8
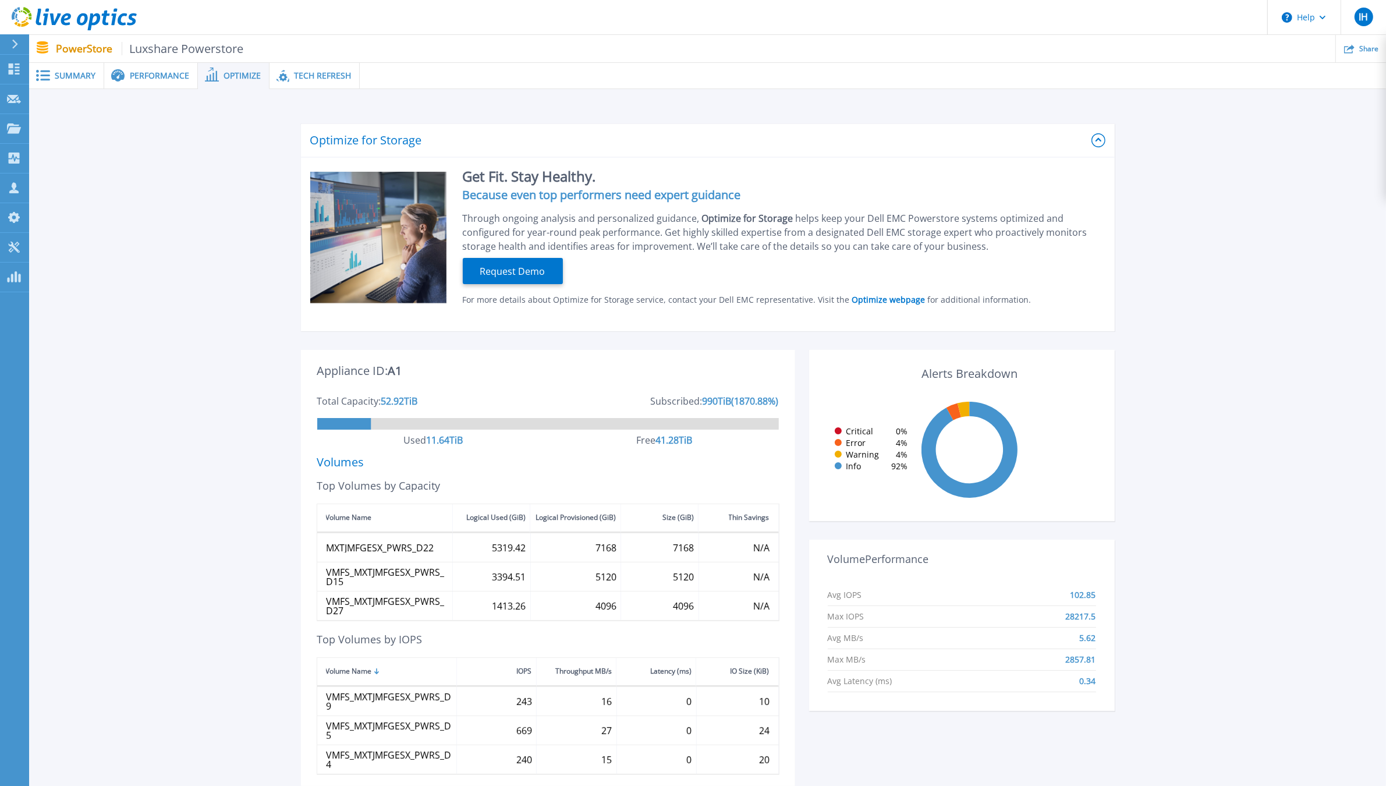
scroll to position [239, 0]
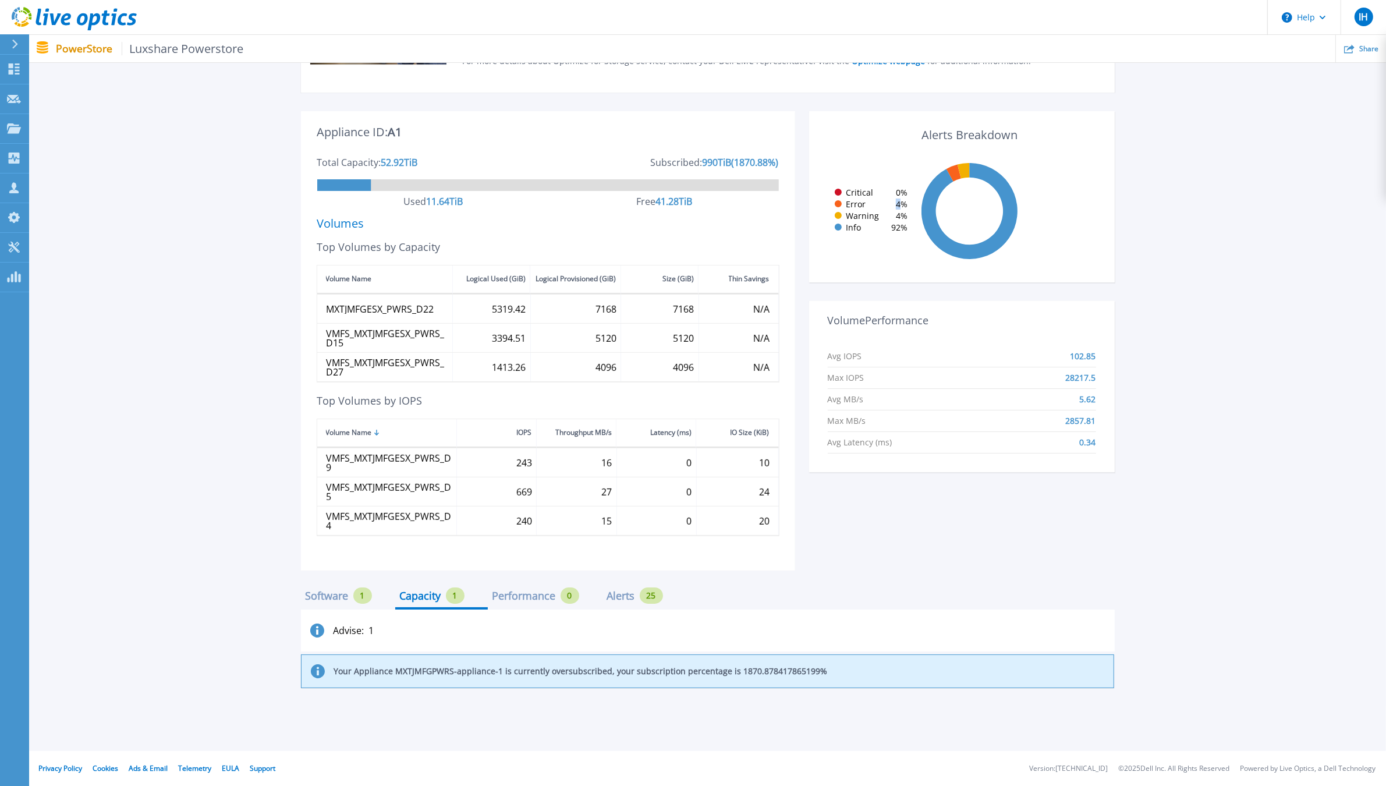
drag, startPoint x: 903, startPoint y: 206, endPoint x: 907, endPoint y: 197, distance: 9.4
click at [885, 204] on div "Error 4 %" at bounding box center [869, 204] width 78 height 9
click at [959, 169] on icon at bounding box center [953, 173] width 15 height 17
click at [956, 171] on icon at bounding box center [953, 173] width 15 height 17
drag, startPoint x: 1107, startPoint y: 384, endPoint x: 960, endPoint y: 442, distance: 158.3
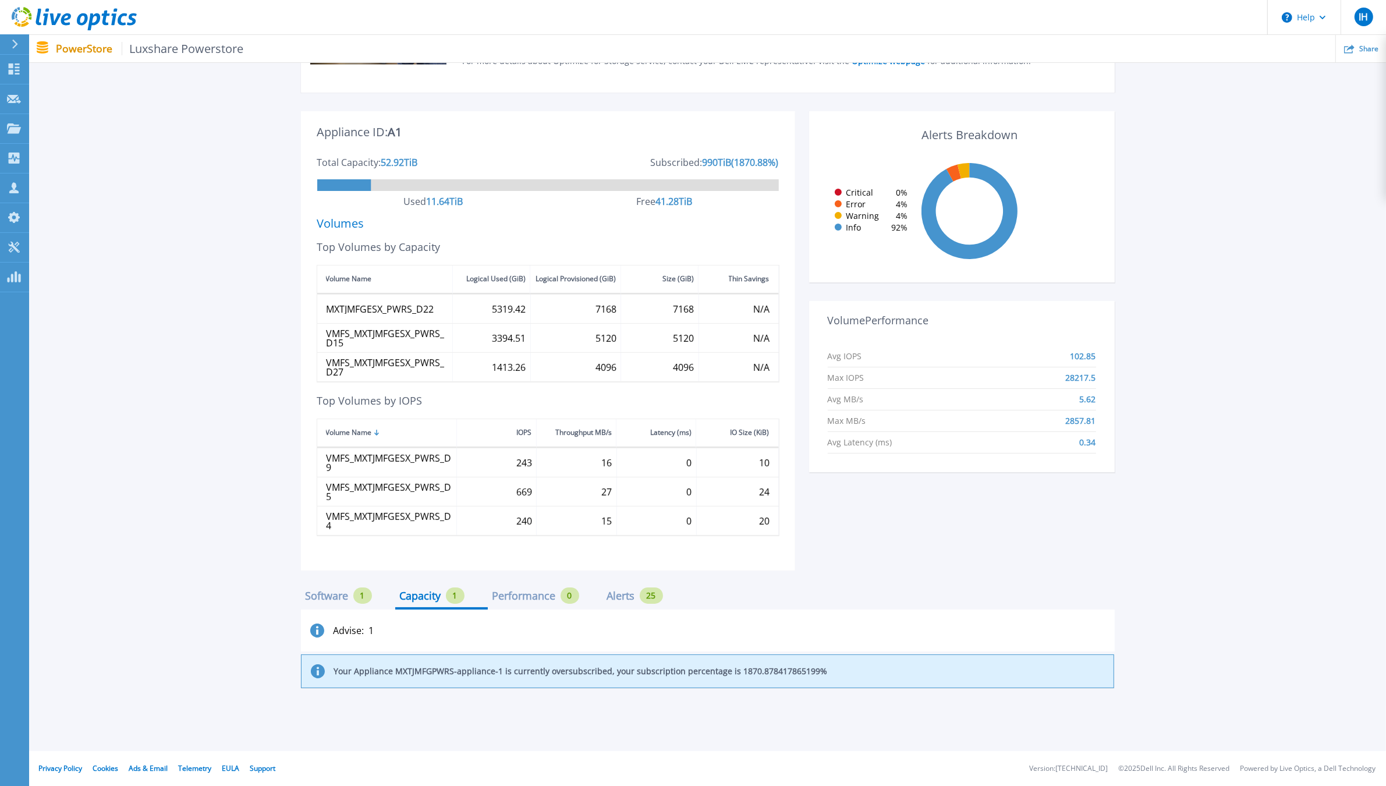
click at [1088, 391] on div "Volume Performance Avg IOPS 102.85 Max IOPS 28217.5 Avg MB/s 5.62 Max MB/s 2857…" at bounding box center [962, 390] width 306 height 164
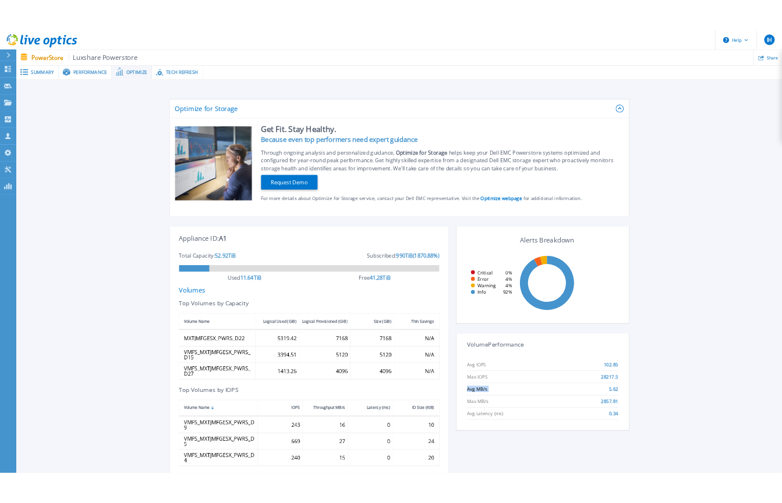
scroll to position [0, 0]
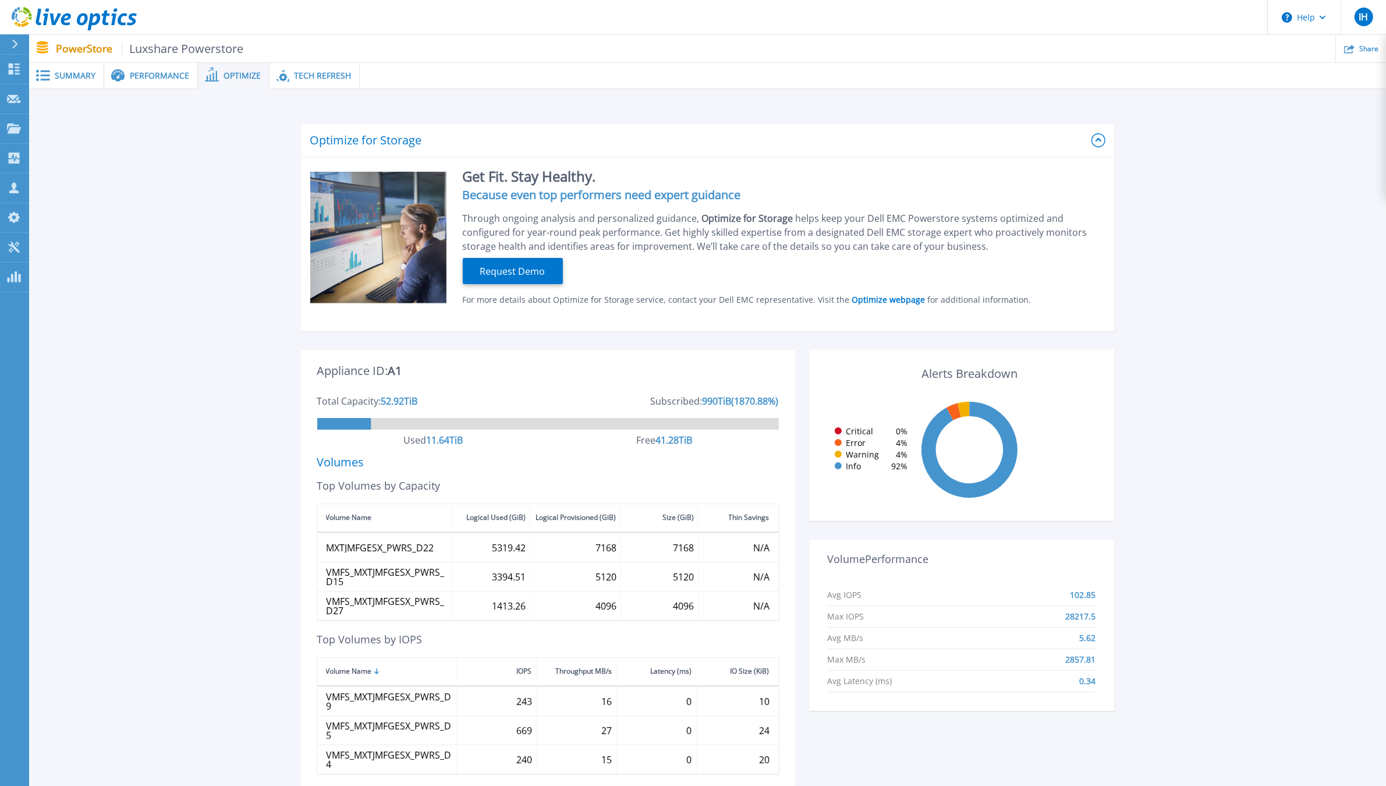
click at [326, 81] on div "Tech Refresh" at bounding box center [314, 76] width 90 height 26
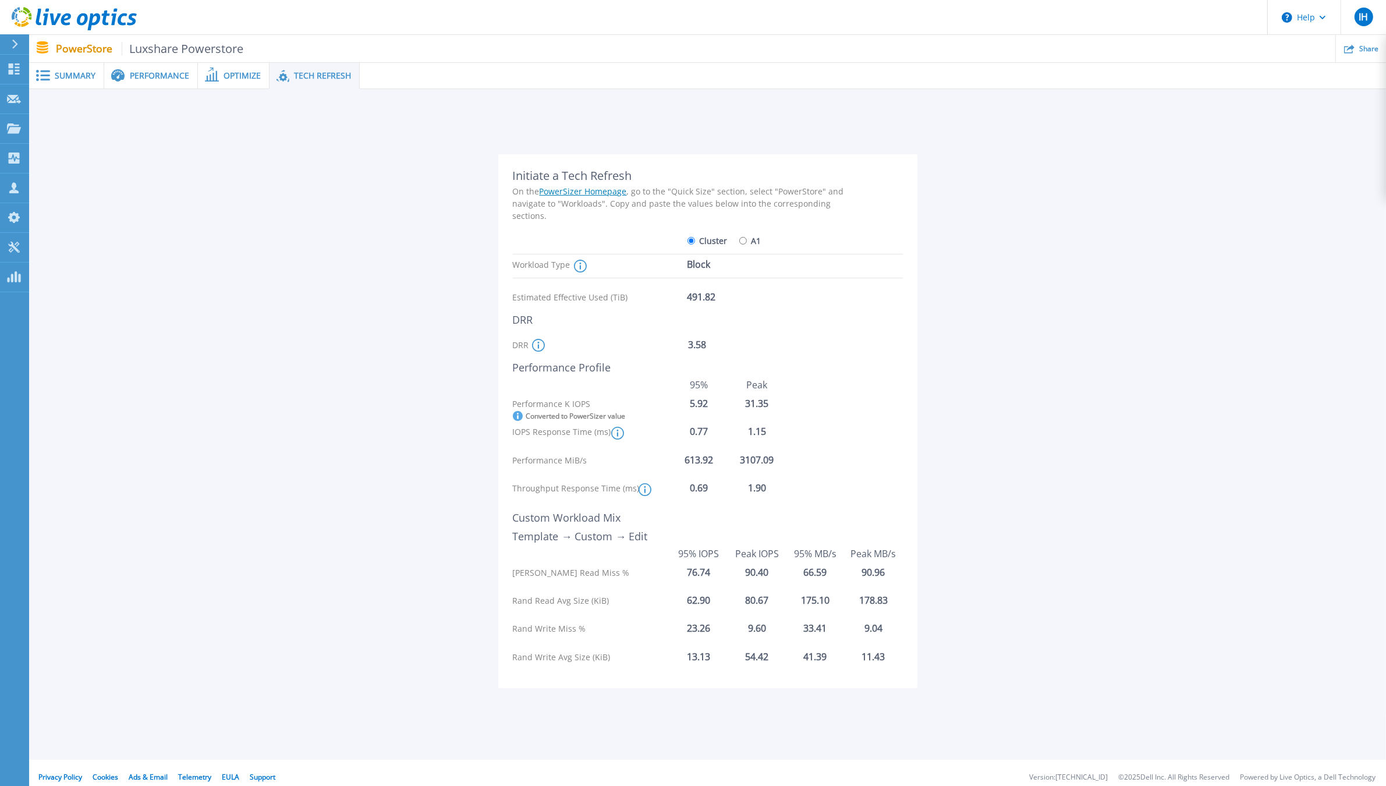
click at [743, 240] on input "A1" at bounding box center [743, 241] width 8 height 8
radio input "true"
radio input "false"
click at [690, 242] on div "Cluster A1" at bounding box center [684, 241] width 343 height 23
click at [743, 240] on label "A1" at bounding box center [750, 240] width 22 height 20
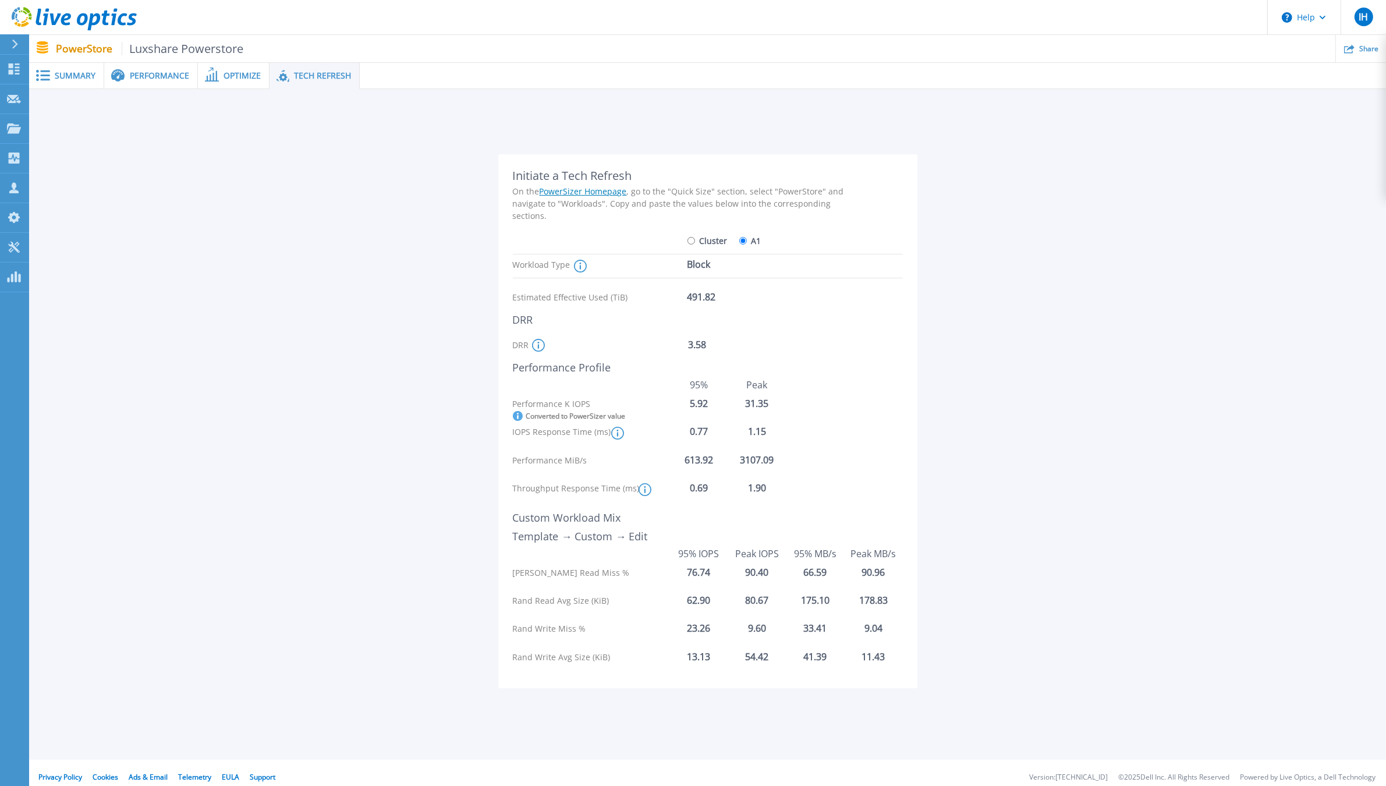
click at [743, 240] on input "A1" at bounding box center [743, 241] width 8 height 8
drag, startPoint x: 717, startPoint y: 267, endPoint x: 686, endPoint y: 269, distance: 30.9
click at [687, 269] on div "Block" at bounding box center [733, 264] width 93 height 20
click at [537, 346] on icon at bounding box center [538, 345] width 13 height 13
click at [816, 362] on div "Performance Profile" at bounding box center [684, 367] width 343 height 13
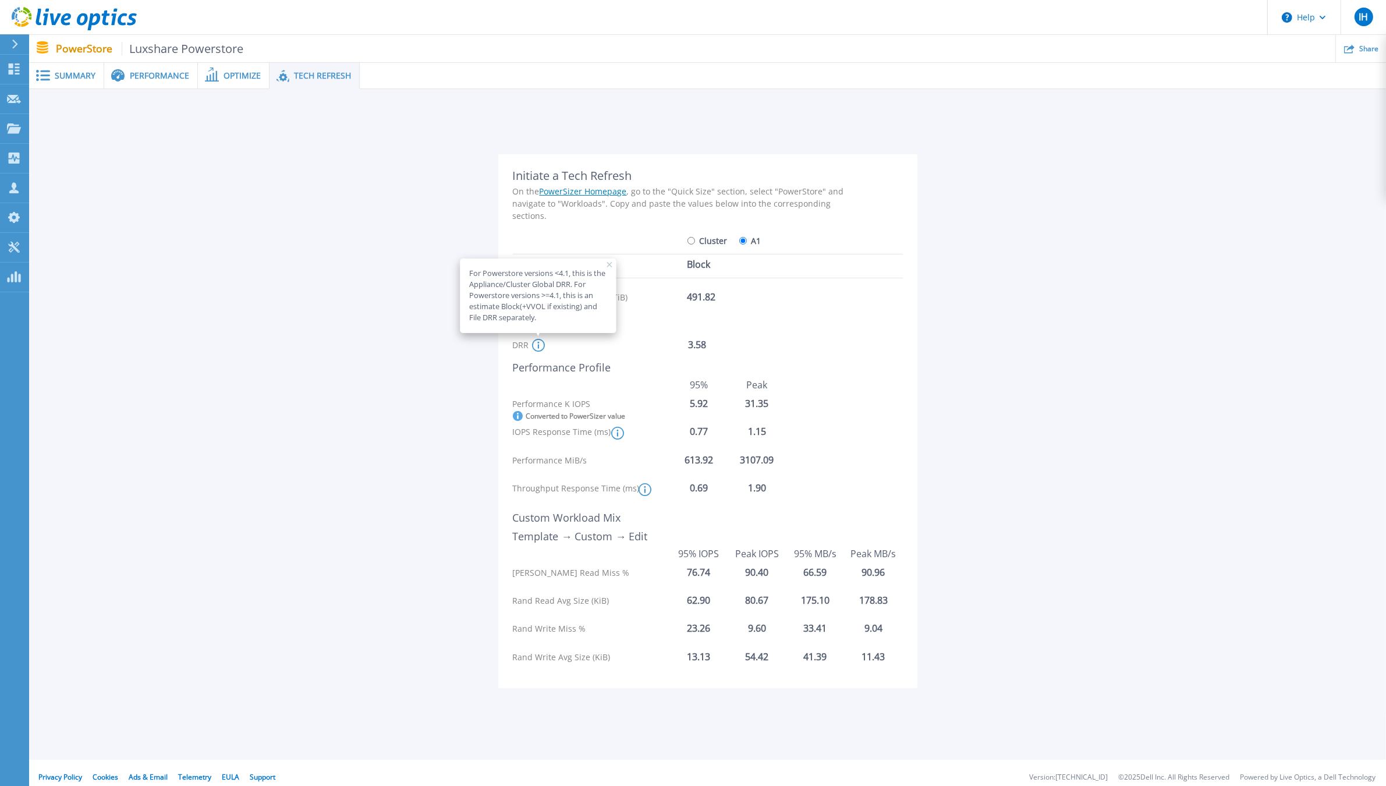
click at [609, 262] on icon at bounding box center [610, 265] width 6 height 6
drag, startPoint x: 704, startPoint y: 402, endPoint x: 668, endPoint y: 402, distance: 36.1
click at [668, 402] on div "Performance K IOPS Converted to PowerSizer value 5.92 31.35" at bounding box center [708, 409] width 390 height 22
click at [821, 410] on div "Performance K IOPS Converted to PowerSizer value 5.92 31.35" at bounding box center [708, 409] width 390 height 22
